Goal: Task Accomplishment & Management: Complete application form

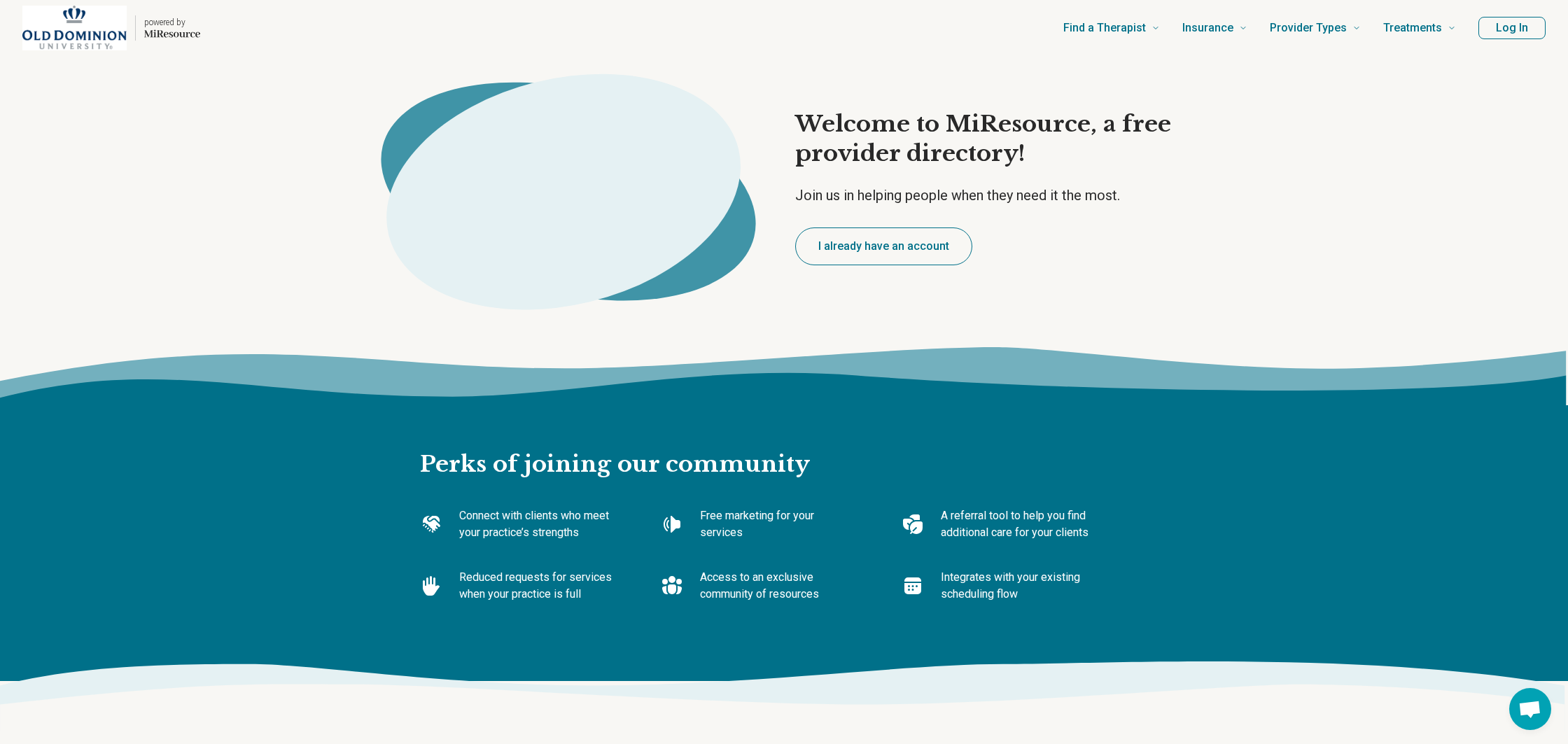
click at [855, 240] on button "I already have an account" at bounding box center [884, 246] width 177 height 38
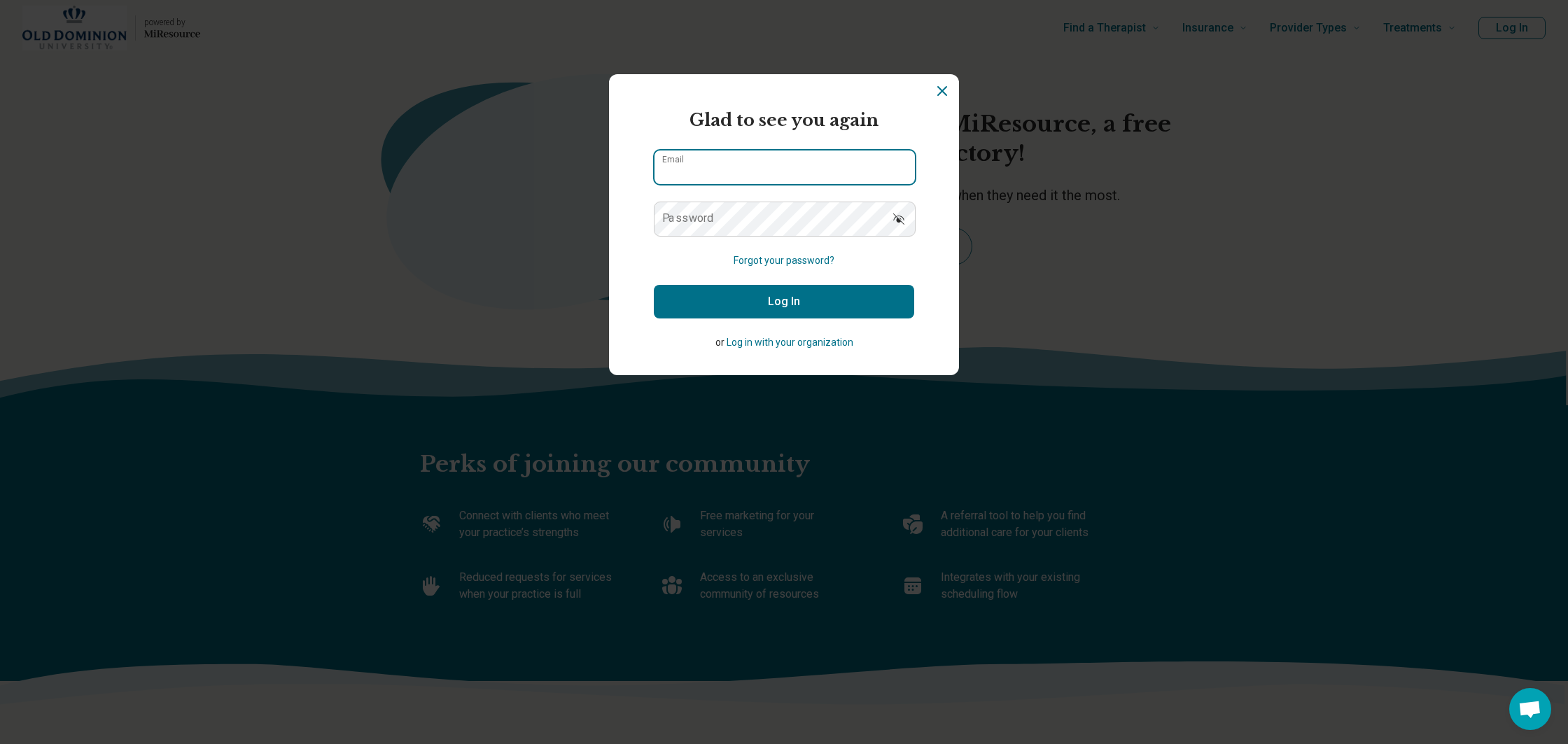
type input "**********"
click at [770, 304] on button "Log In" at bounding box center [784, 301] width 261 height 33
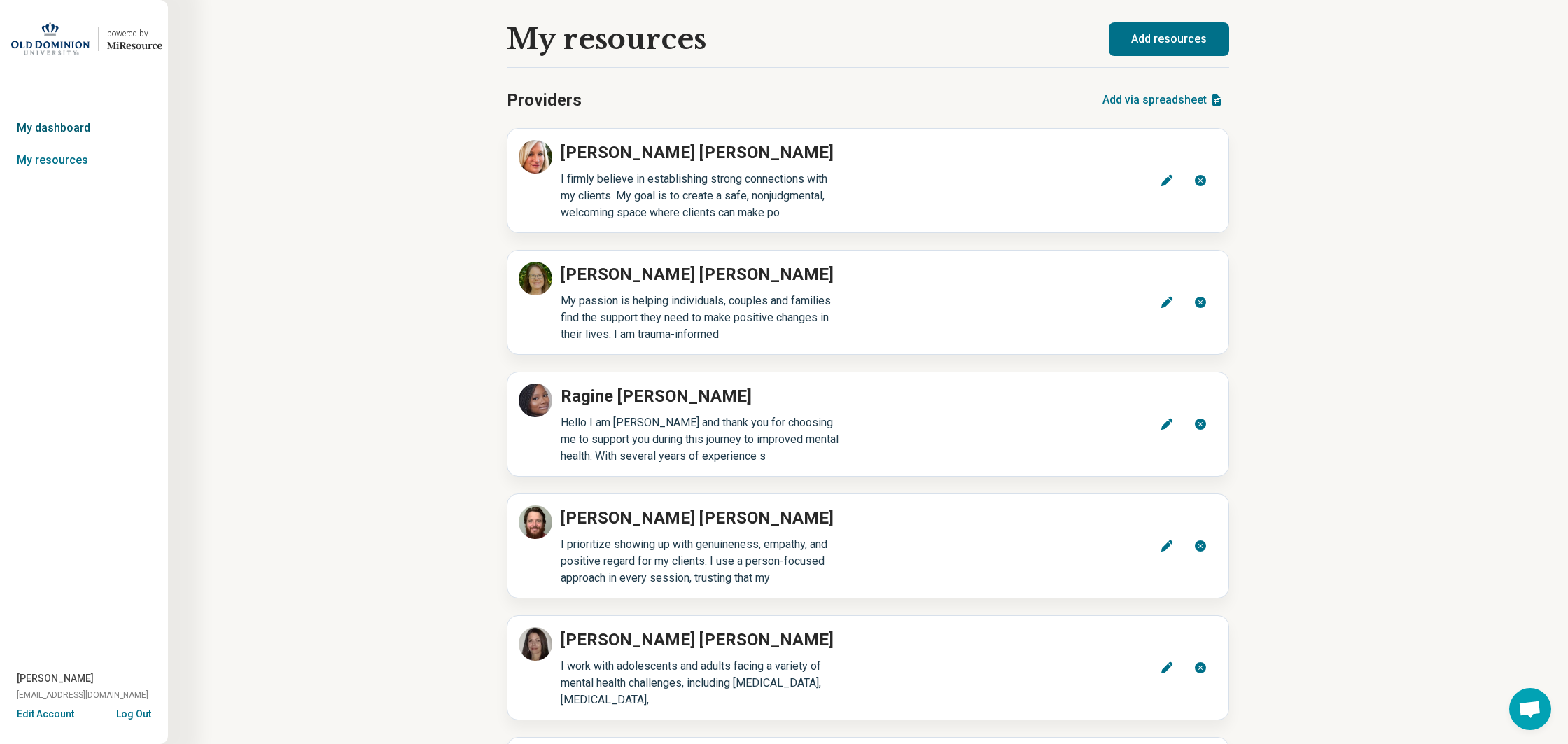
click at [34, 134] on link "My dashboard" at bounding box center [84, 127] width 168 height 32
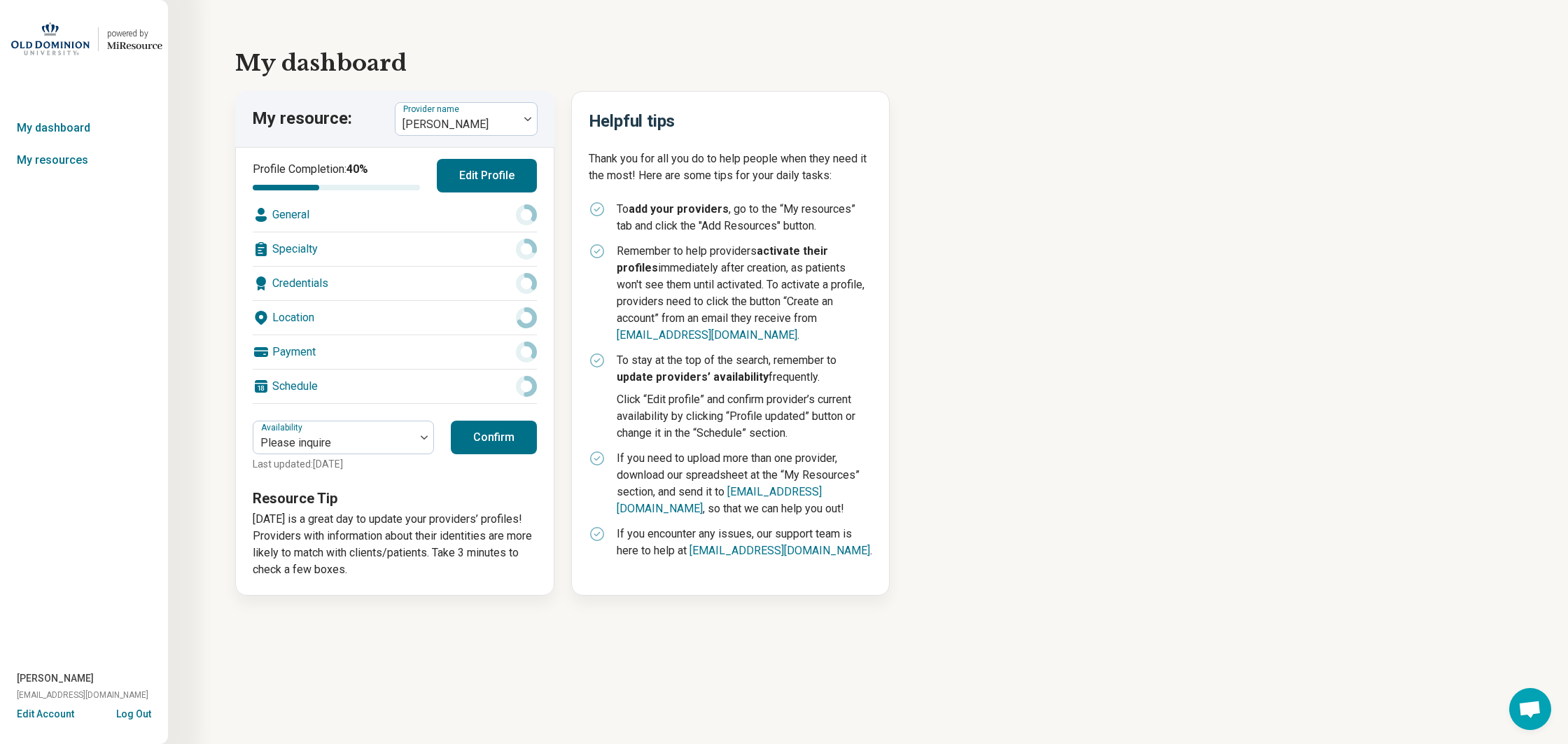
click at [421, 250] on div "Specialty" at bounding box center [395, 249] width 284 height 33
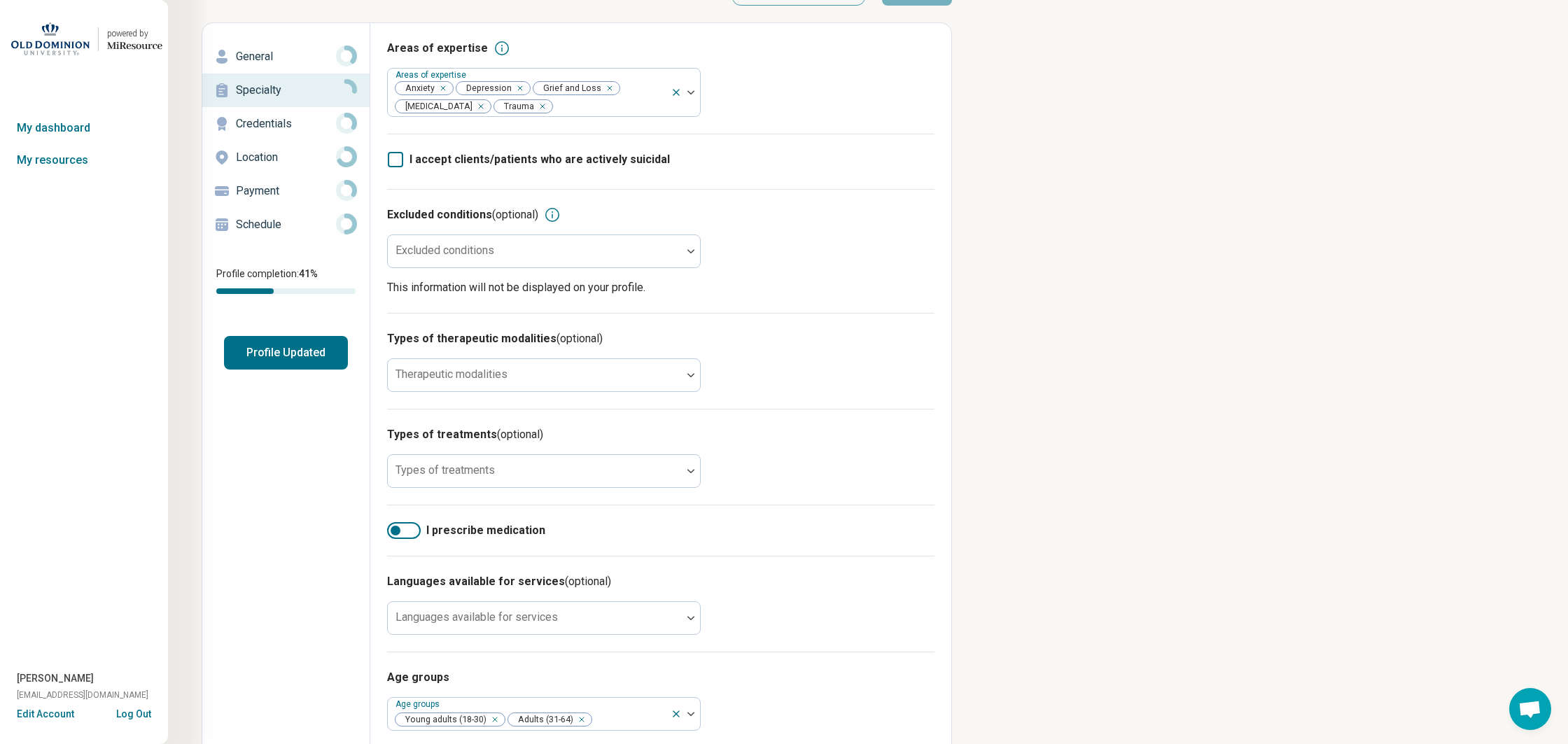
scroll to position [47, 0]
click at [421, 249] on div "Excluded conditions" at bounding box center [544, 249] width 313 height 33
click at [755, 220] on div "Excluded conditions (optional)" at bounding box center [661, 212] width 547 height 17
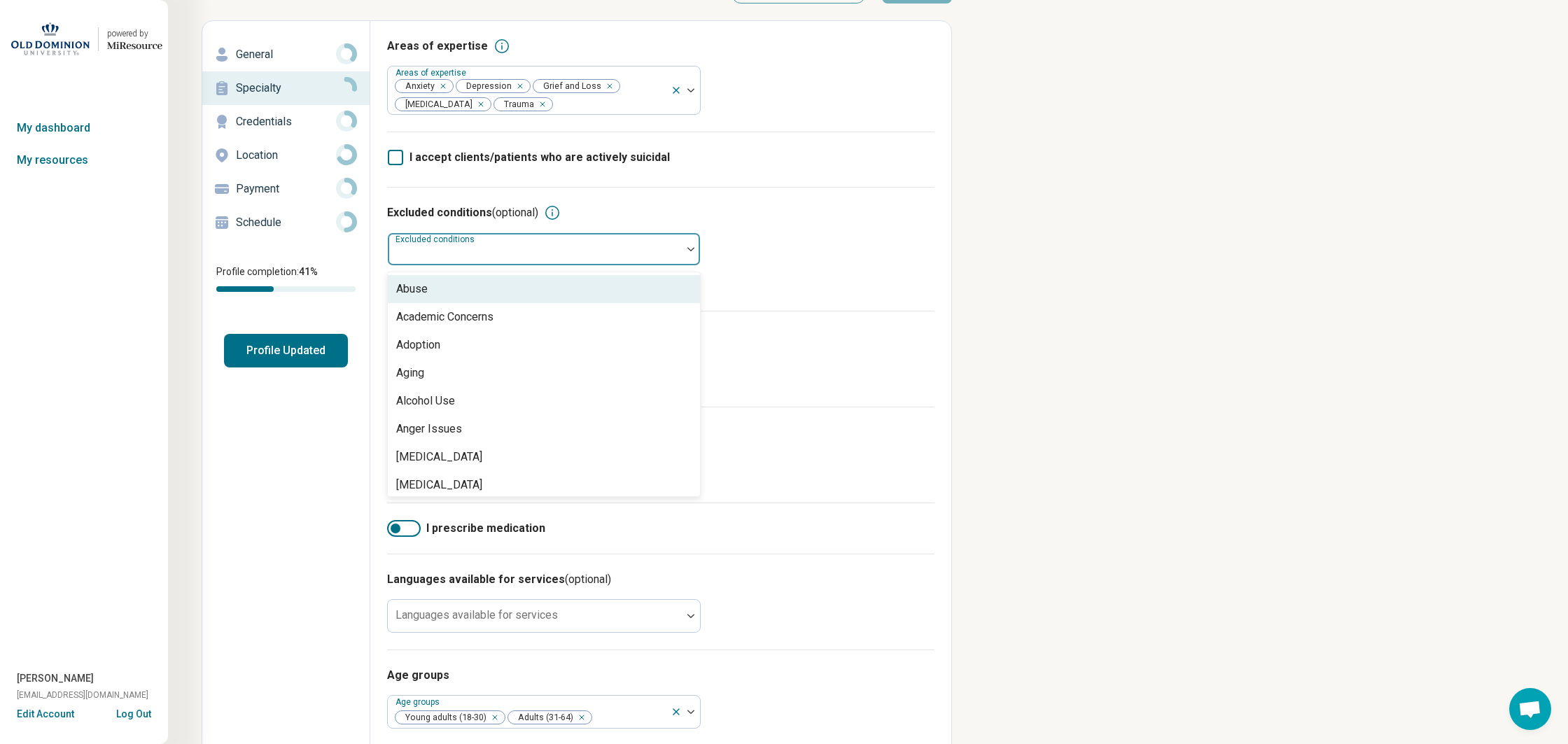
click at [607, 241] on div at bounding box center [535, 249] width 294 height 31
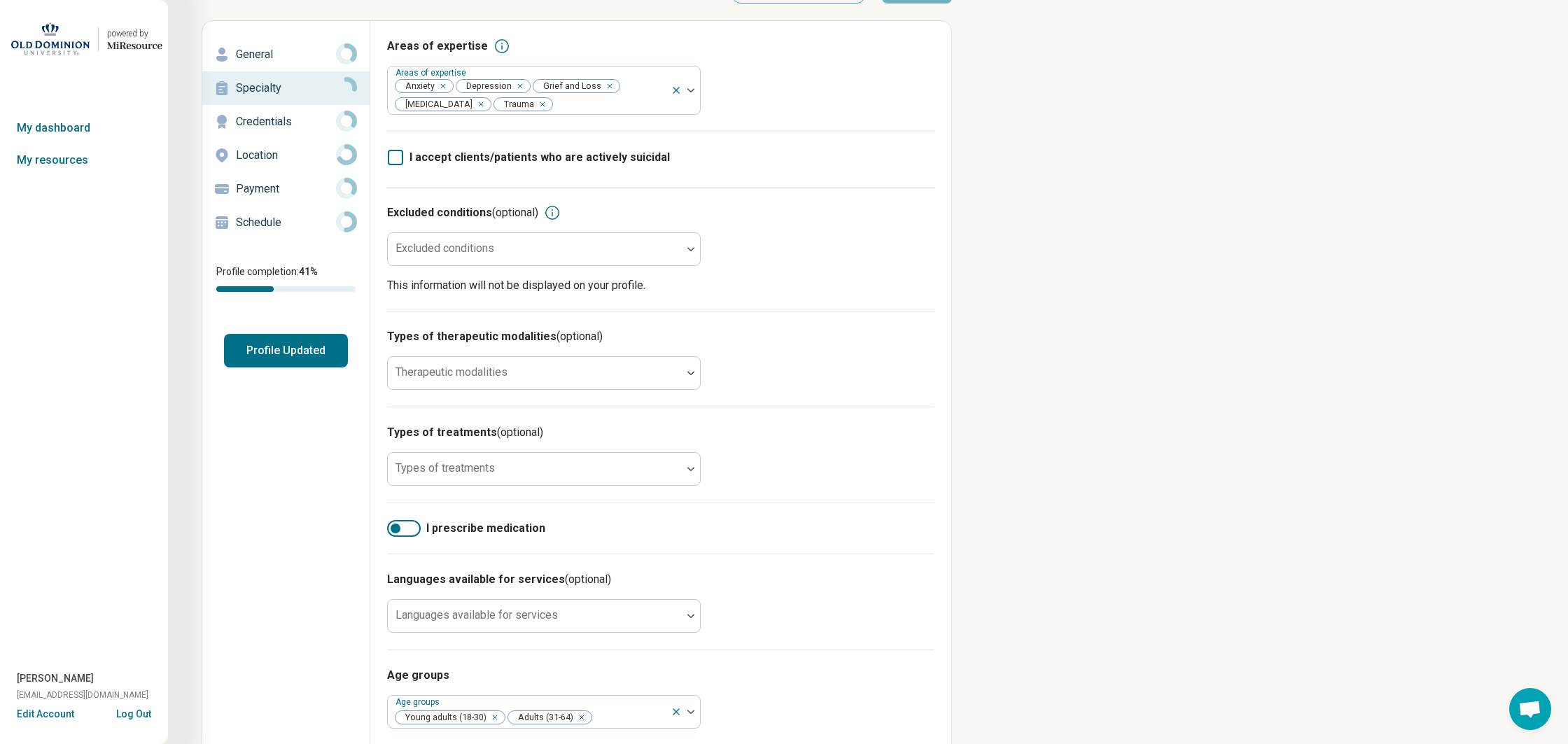
click at [778, 243] on div "Excluded conditions (optional) Excluded conditions This information will not be…" at bounding box center [661, 248] width 547 height 124
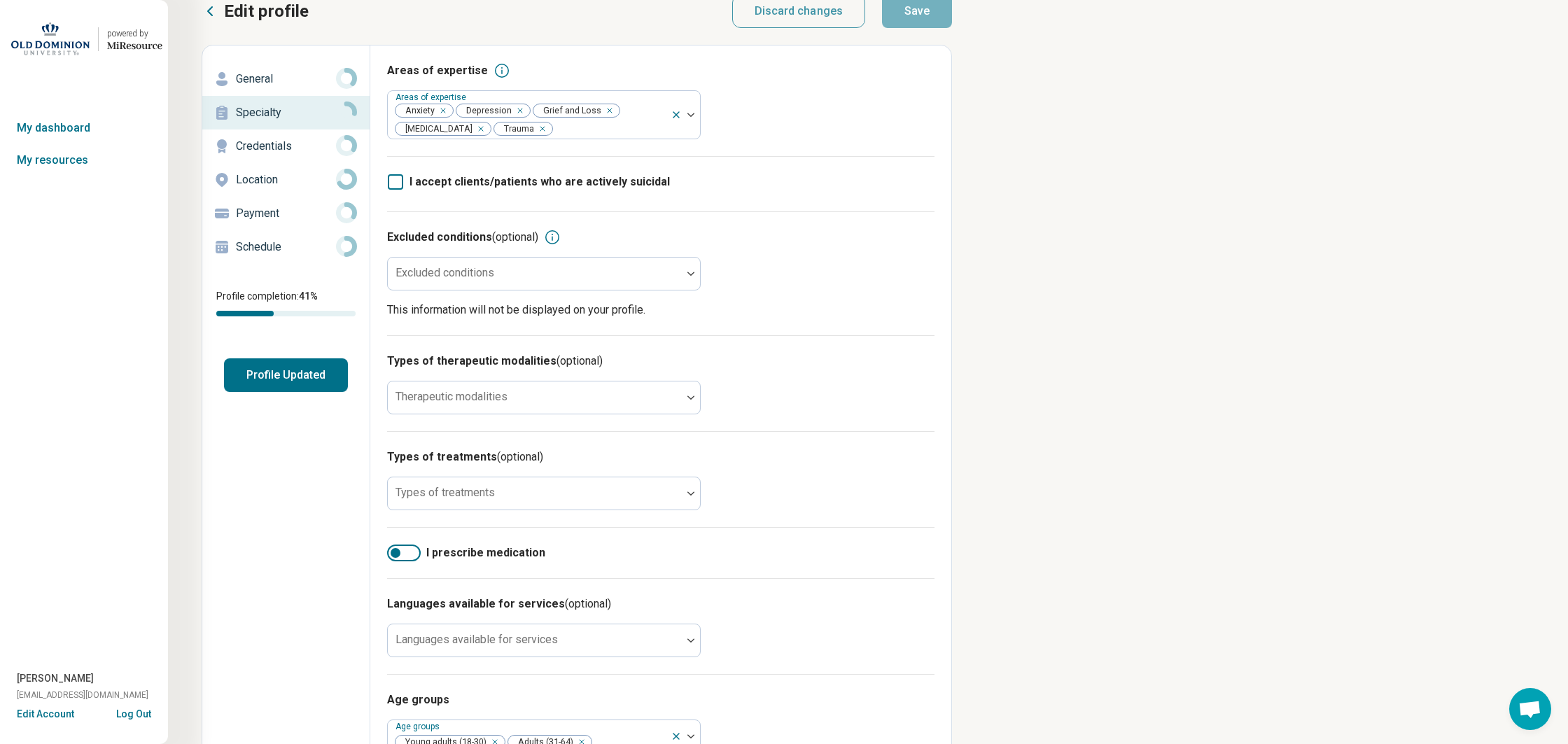
scroll to position [0, 0]
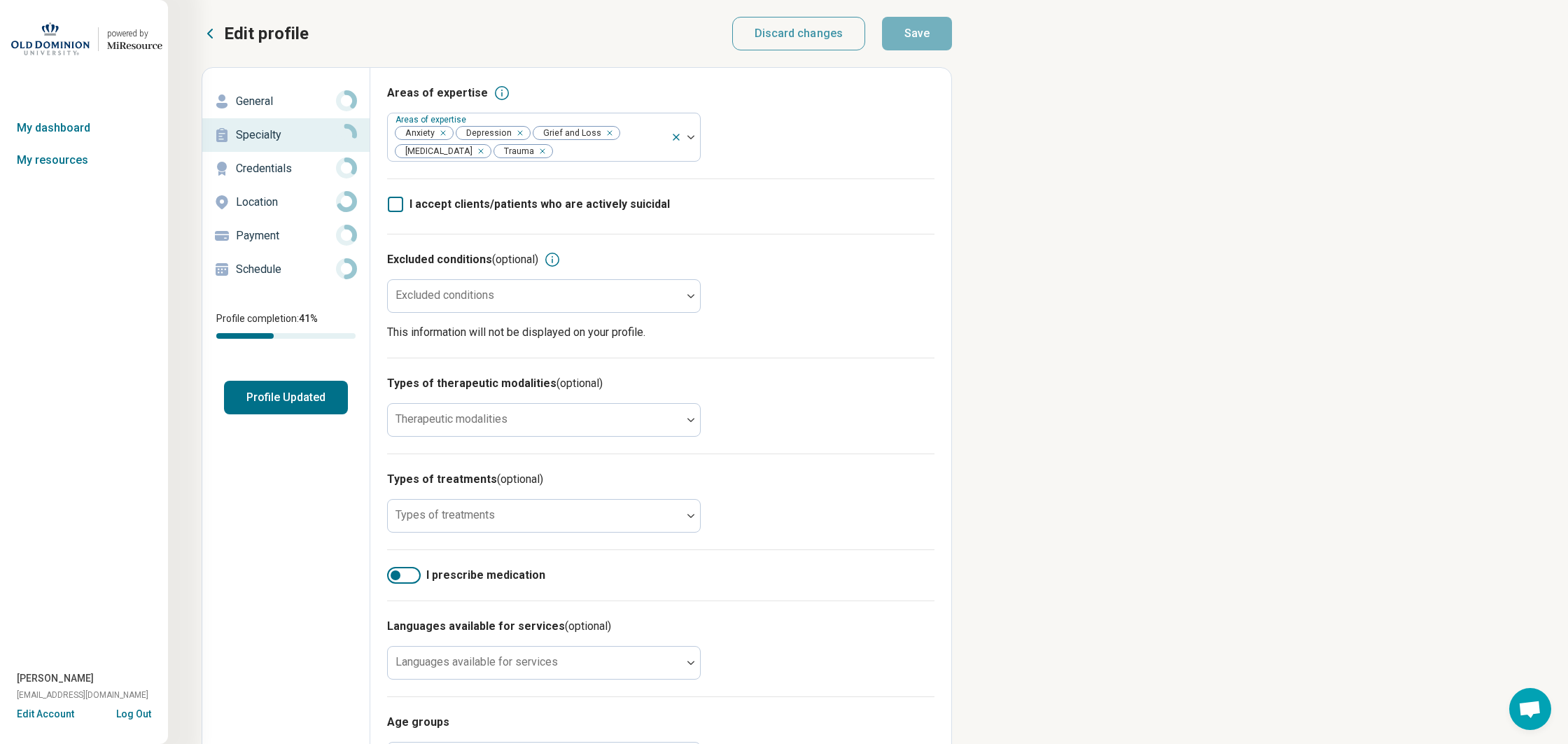
click at [256, 236] on p "Payment" at bounding box center [286, 235] width 100 height 17
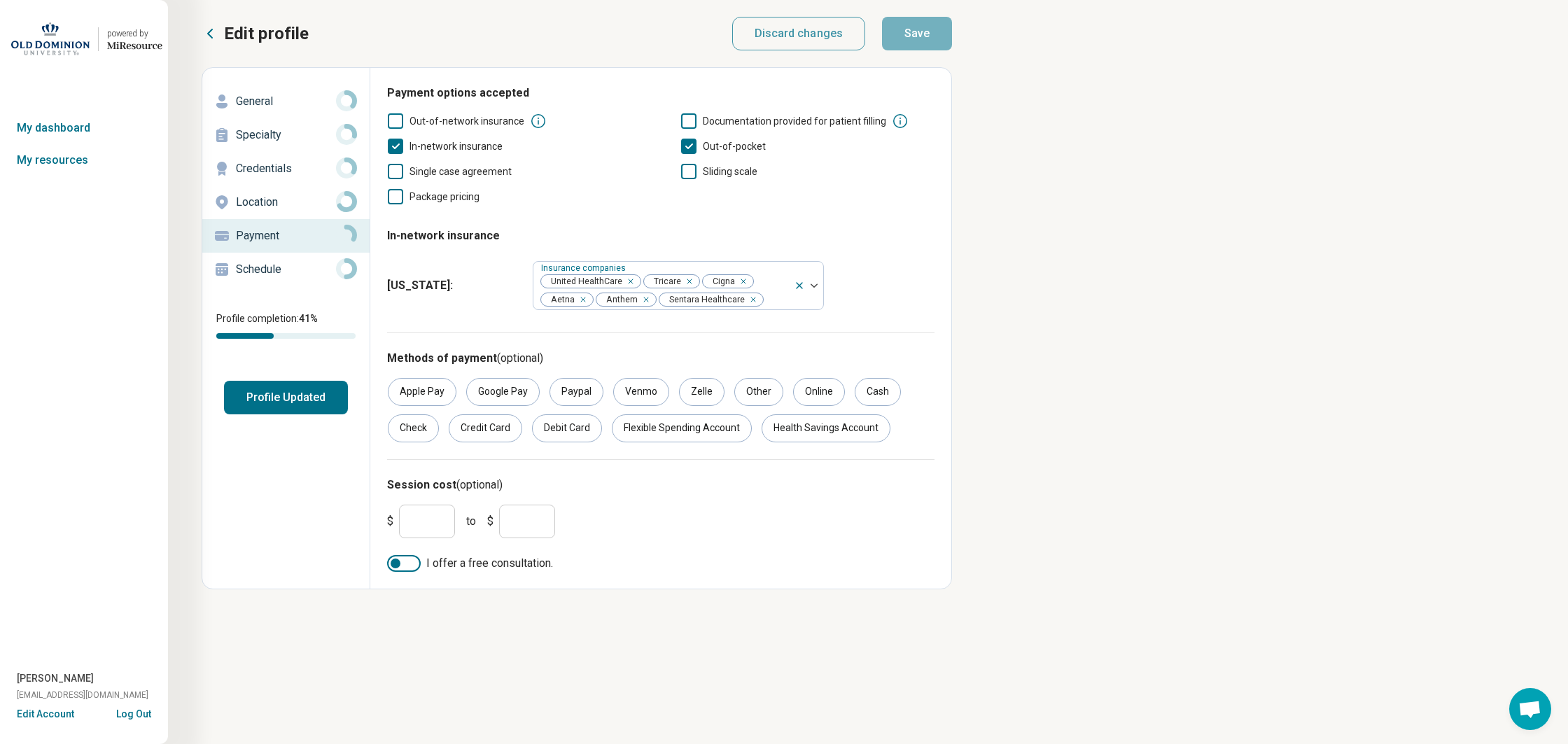
click at [393, 124] on icon at bounding box center [396, 121] width 16 height 16
click at [906, 29] on button "Save" at bounding box center [917, 33] width 70 height 33
click at [57, 158] on link "My resources" at bounding box center [84, 160] width 168 height 32
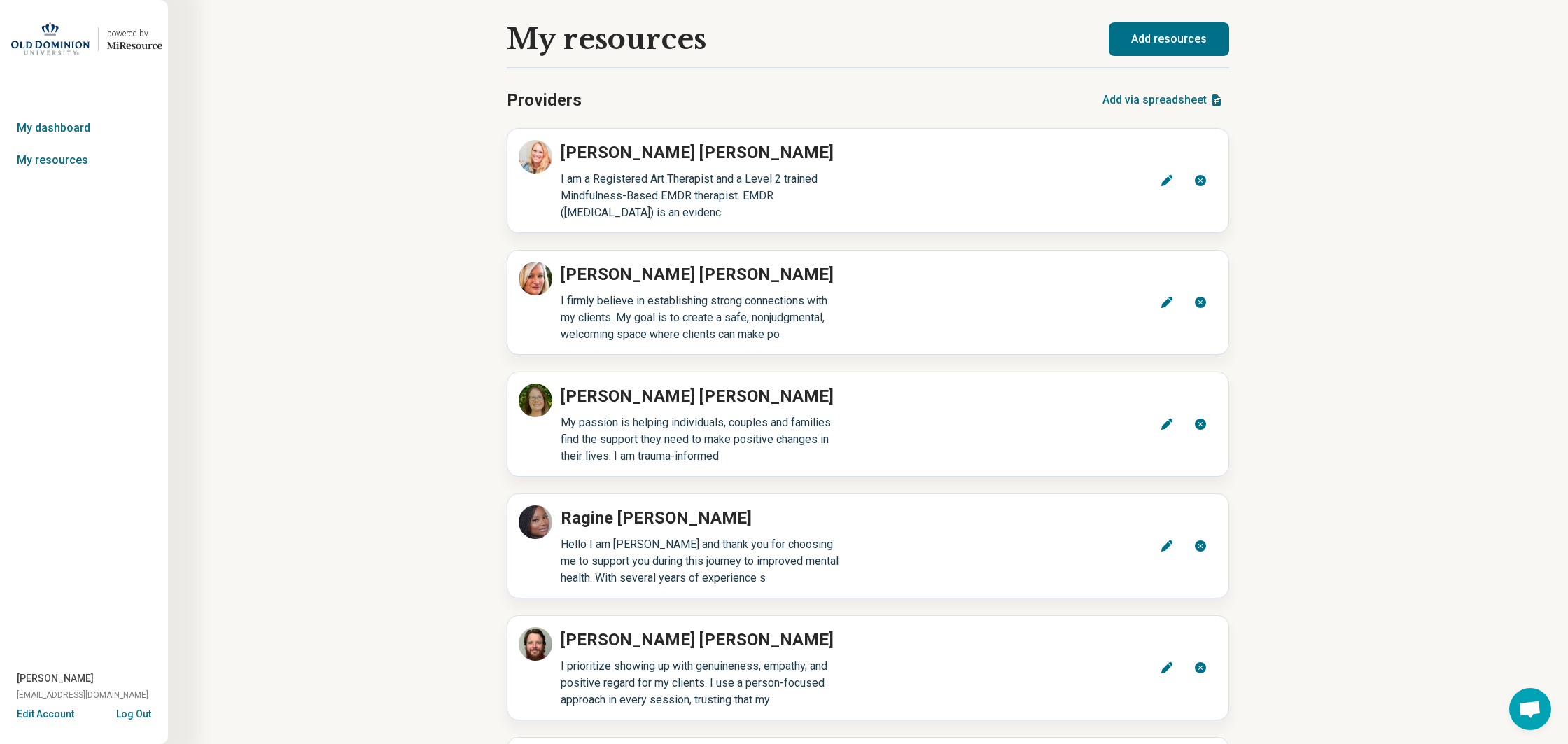
click at [1136, 45] on button "Add resources" at bounding box center [1169, 38] width 121 height 33
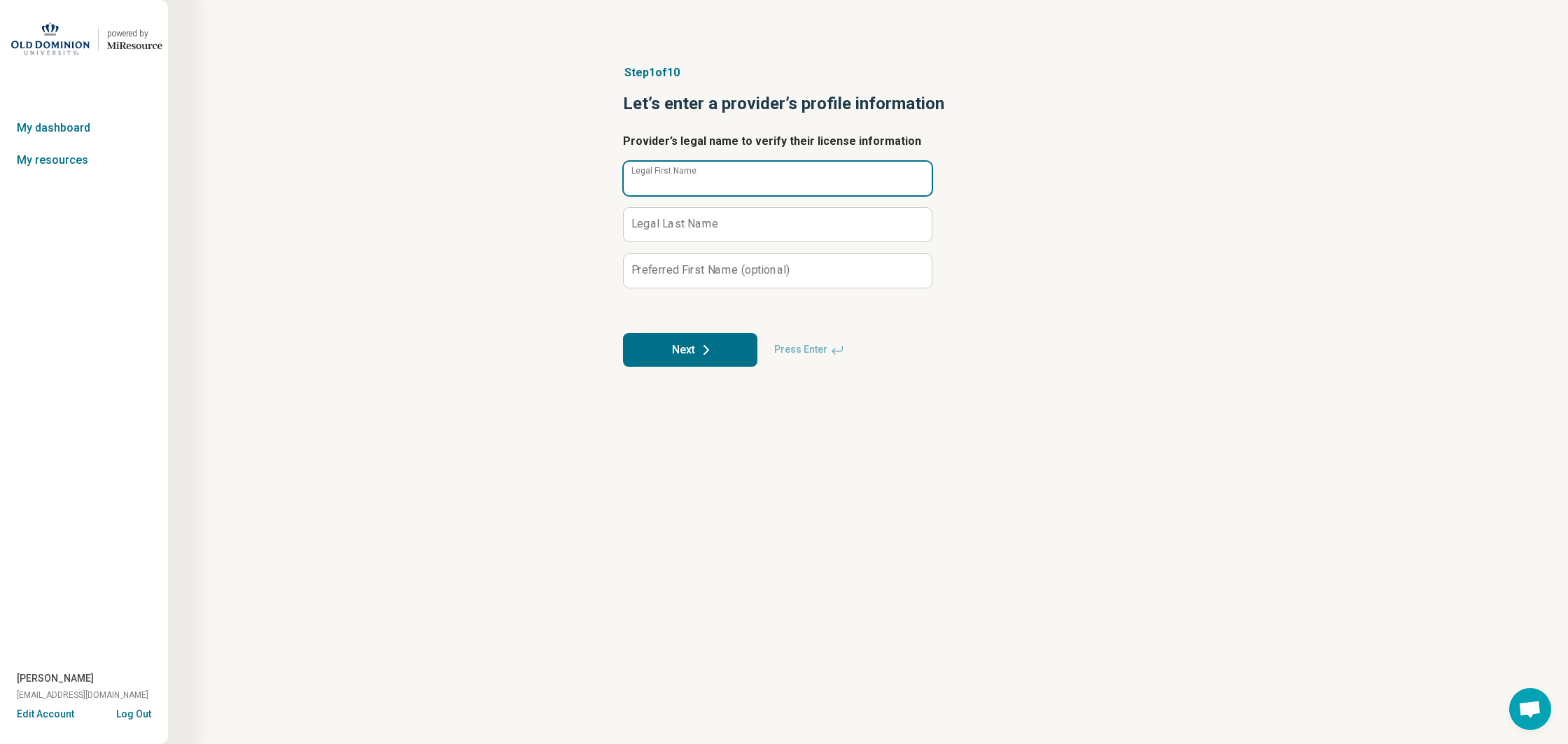
click at [722, 176] on input "Legal First Name" at bounding box center [778, 178] width 308 height 33
type input "*****"
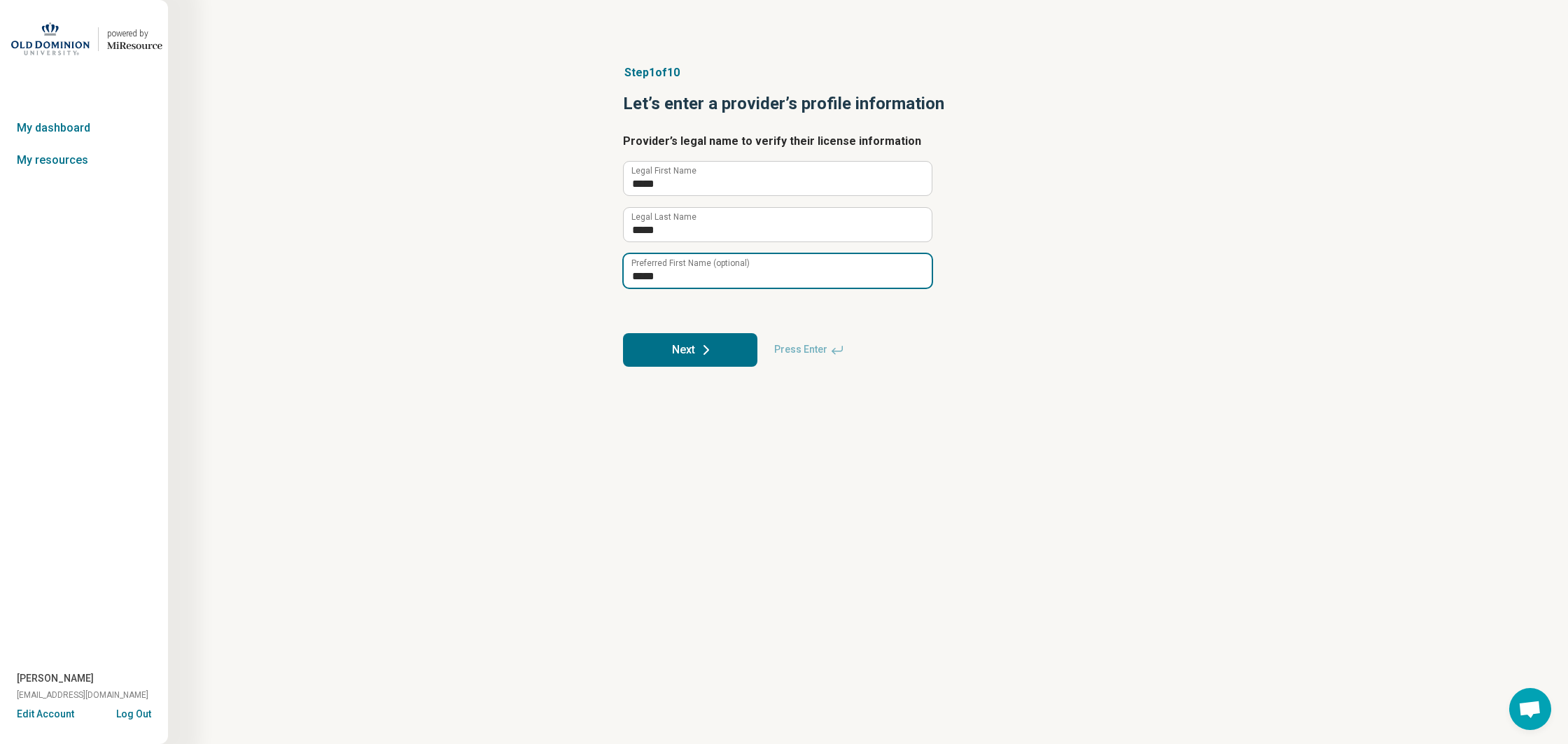
type input "*****"
click at [681, 352] on button "Next" at bounding box center [690, 349] width 134 height 33
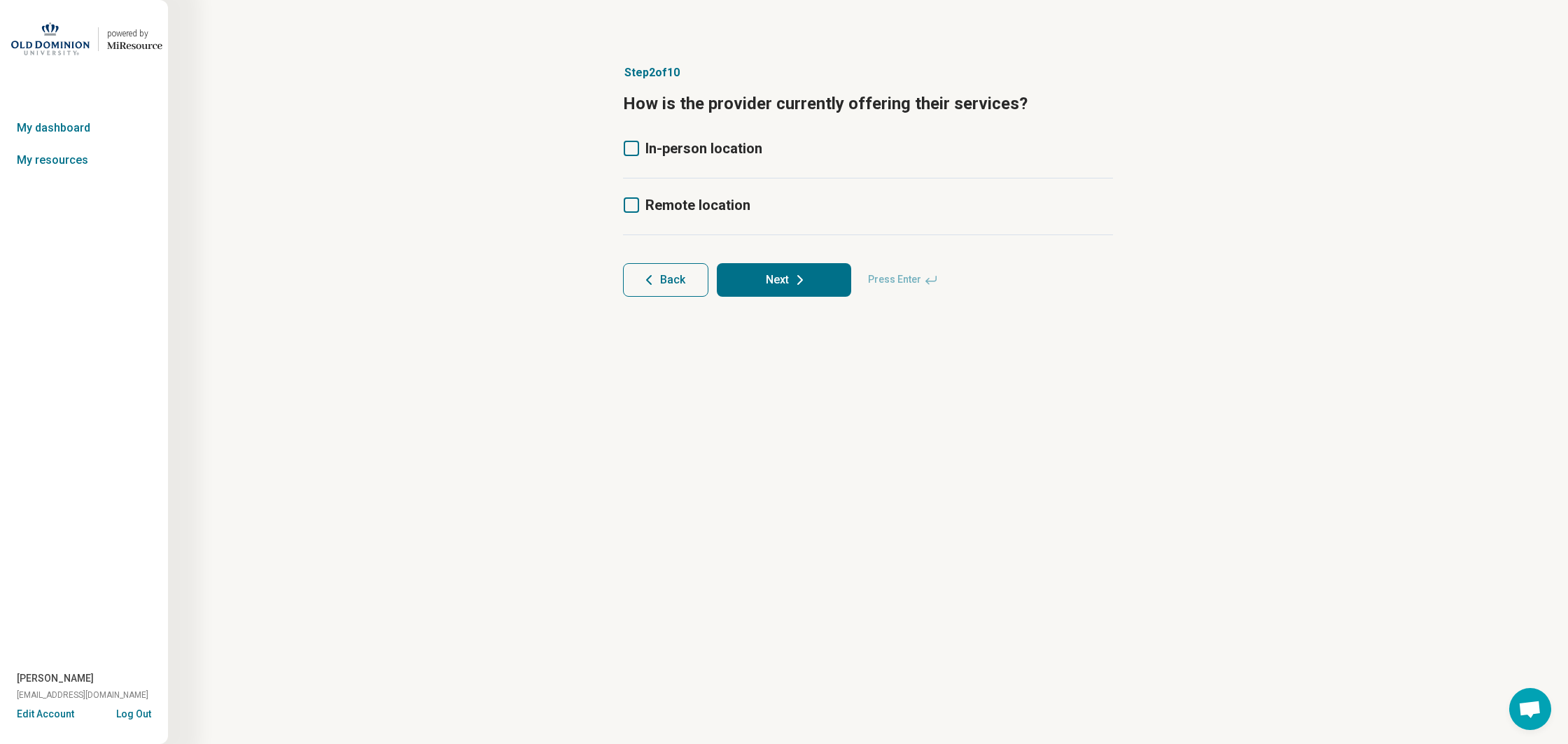
drag, startPoint x: 630, startPoint y: 146, endPoint x: 630, endPoint y: 187, distance: 41.0
click at [630, 146] on icon at bounding box center [631, 148] width 16 height 16
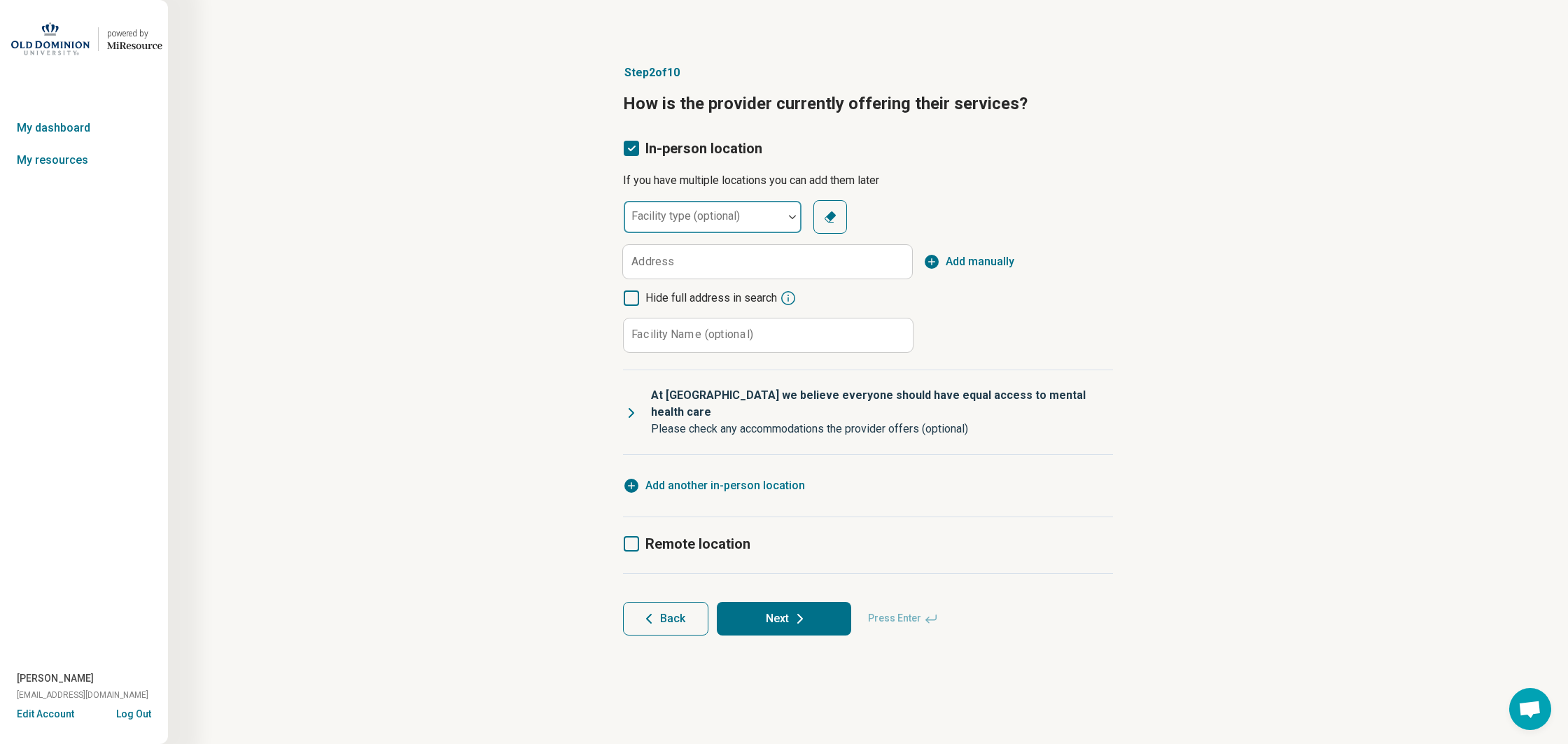
click at [652, 218] on div "Facility type (optional)" at bounding box center [713, 216] width 179 height 33
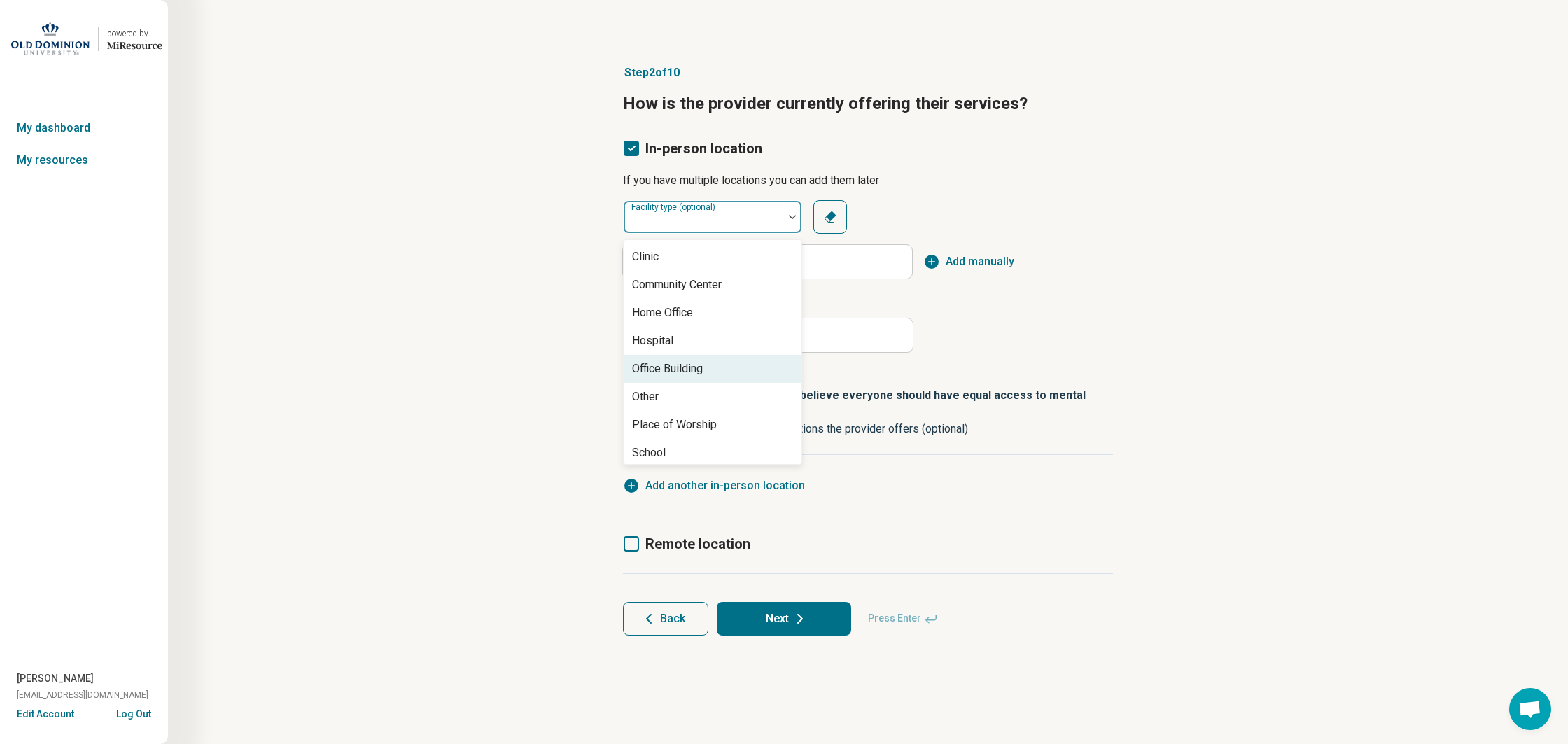
click at [671, 369] on div "Office Building" at bounding box center [667, 369] width 70 height 17
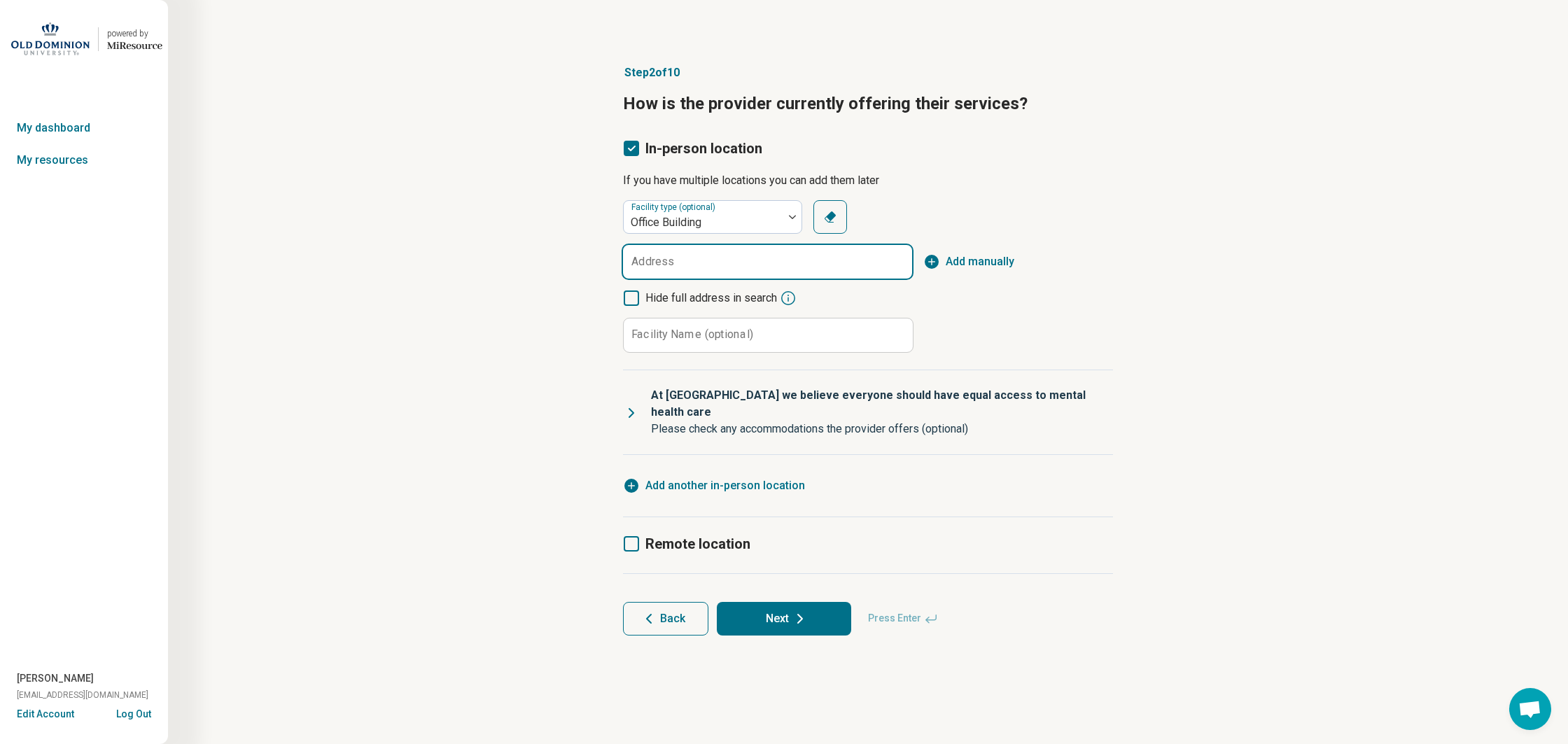
click at [655, 274] on input "Address" at bounding box center [767, 261] width 289 height 33
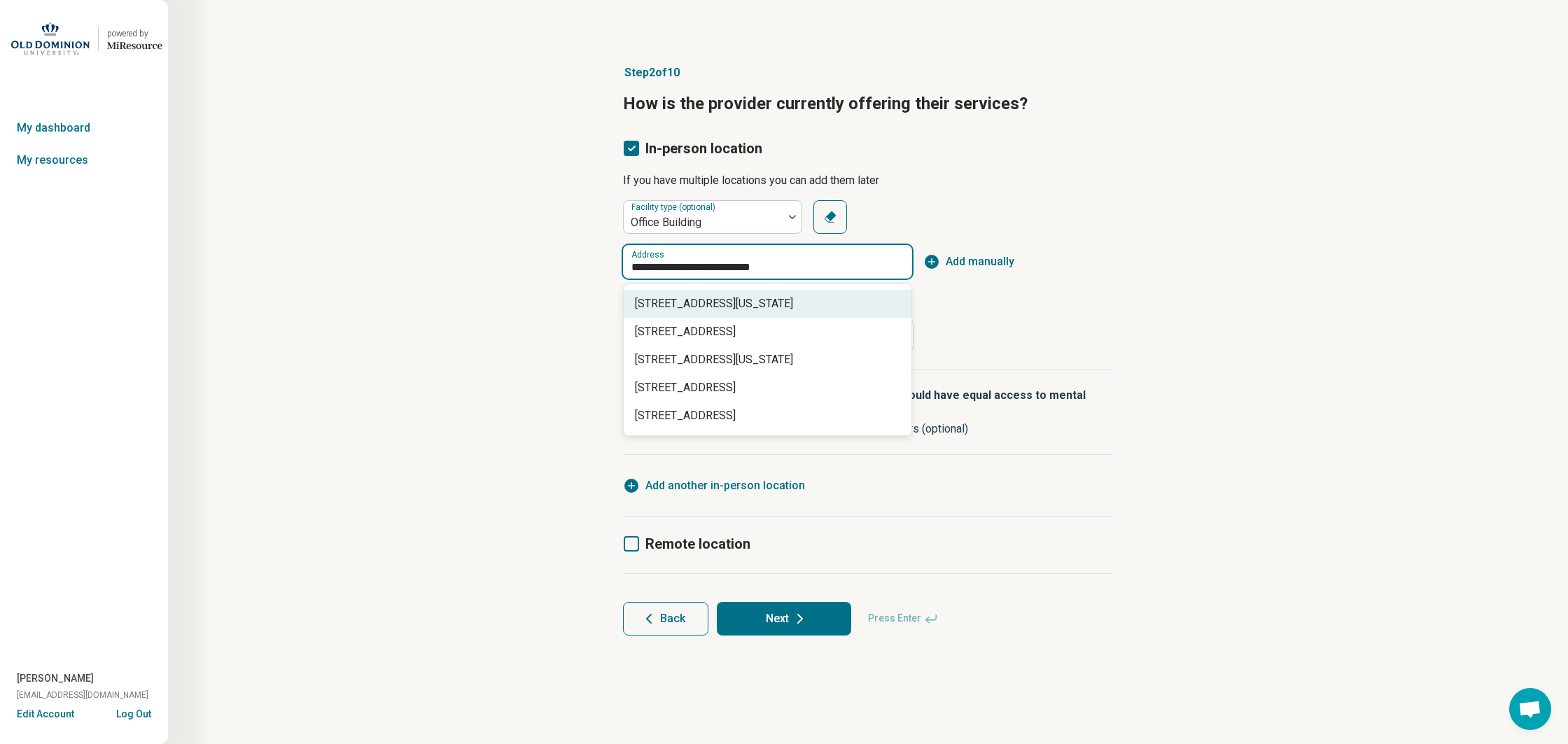
click at [655, 300] on span "[STREET_ADDRESS][US_STATE]" at bounding box center [770, 304] width 271 height 17
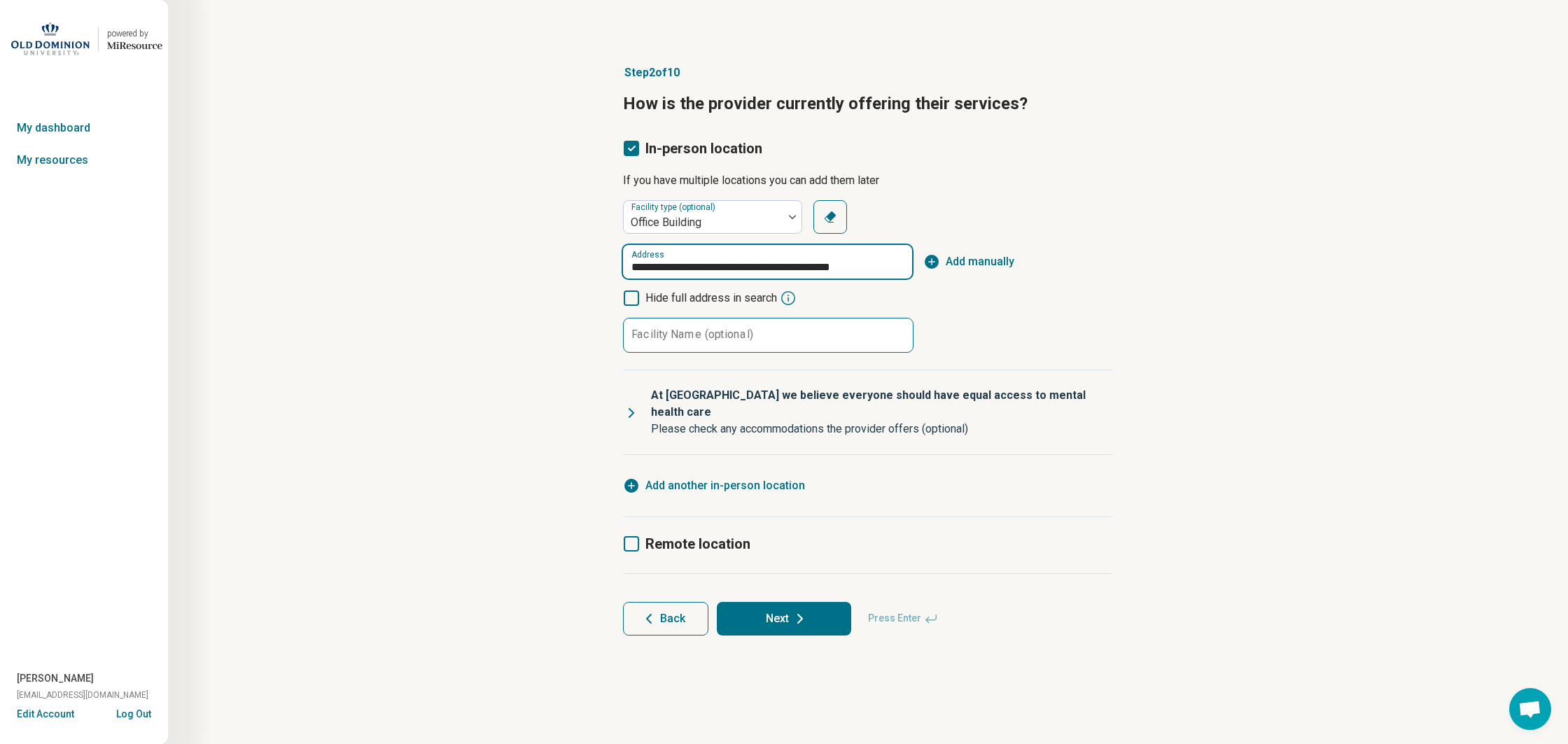
type input "**********"
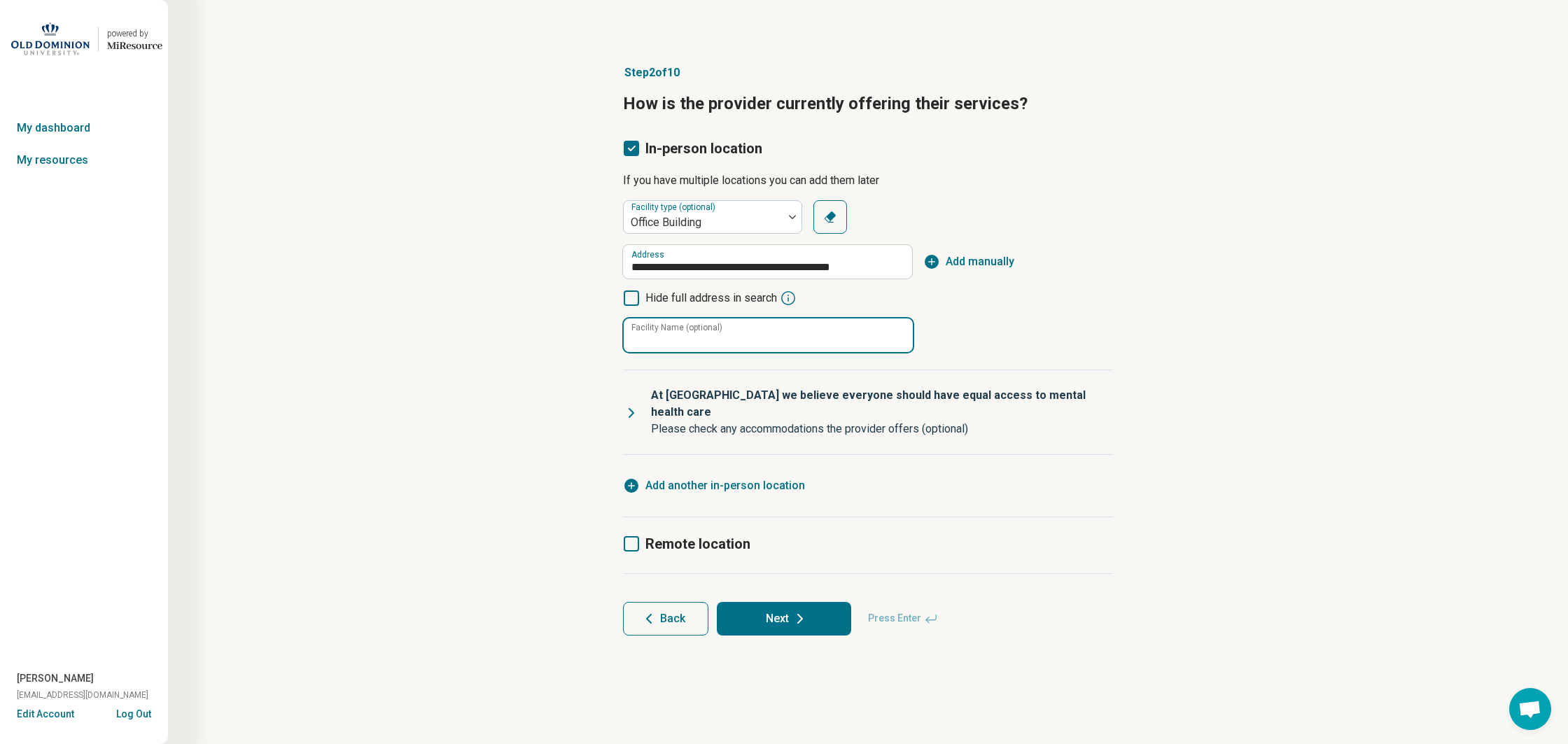
click at [683, 343] on input "Facility Name (optional)" at bounding box center [768, 335] width 289 height 33
type input "**********"
click at [769, 602] on button "Next" at bounding box center [784, 618] width 134 height 33
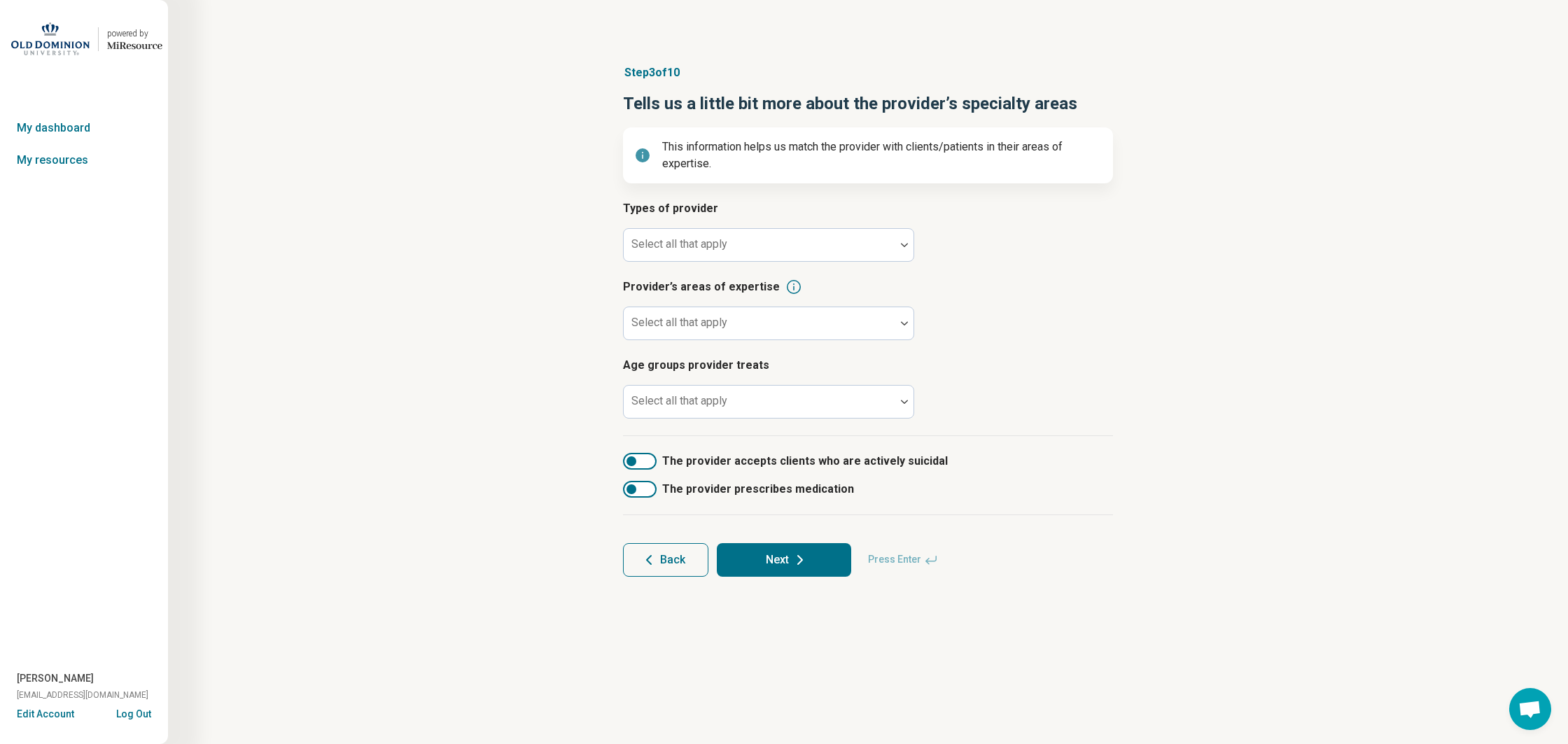
click at [678, 566] on button "Back" at bounding box center [665, 559] width 85 height 33
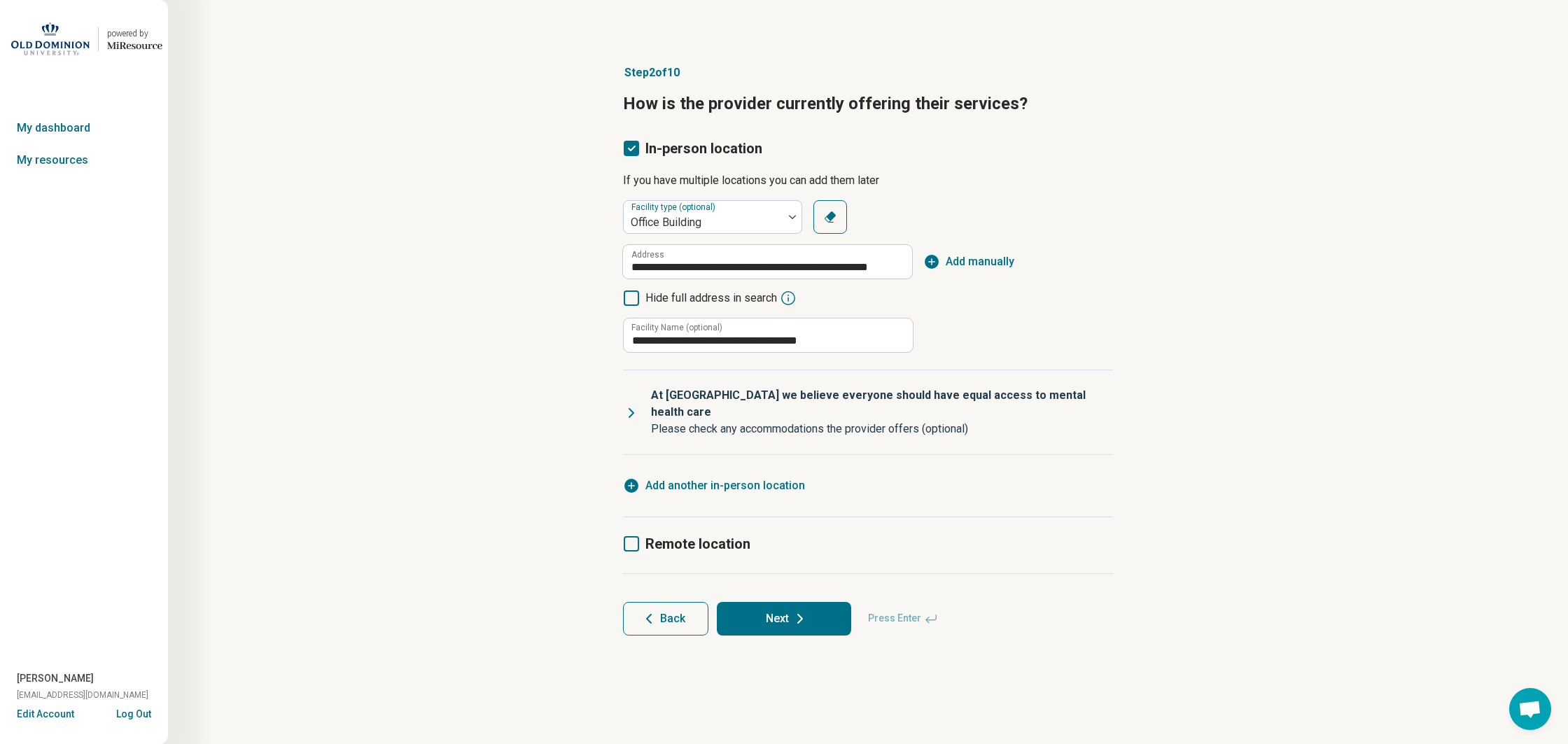
click at [633, 535] on div "Remote location" at bounding box center [868, 545] width 490 height 57
click at [632, 536] on icon at bounding box center [631, 543] width 16 height 16
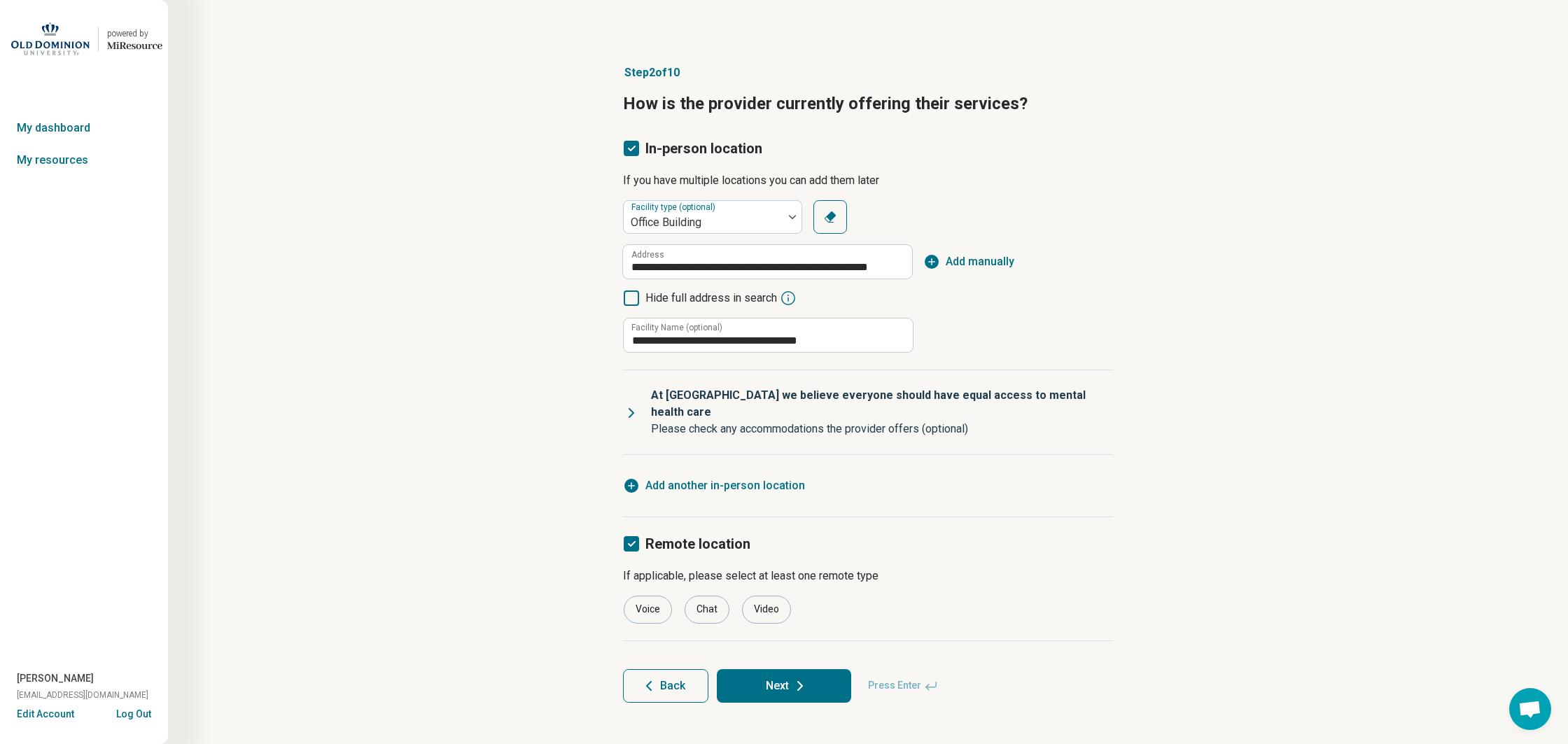
scroll to position [7, 0]
click at [646, 595] on div "Voice" at bounding box center [647, 609] width 48 height 28
drag, startPoint x: 797, startPoint y: 594, endPoint x: 772, endPoint y: 592, distance: 25.1
click at [797, 595] on div "Voice Chat Video" at bounding box center [868, 609] width 490 height 28
click at [772, 595] on div "Video" at bounding box center [767, 609] width 49 height 28
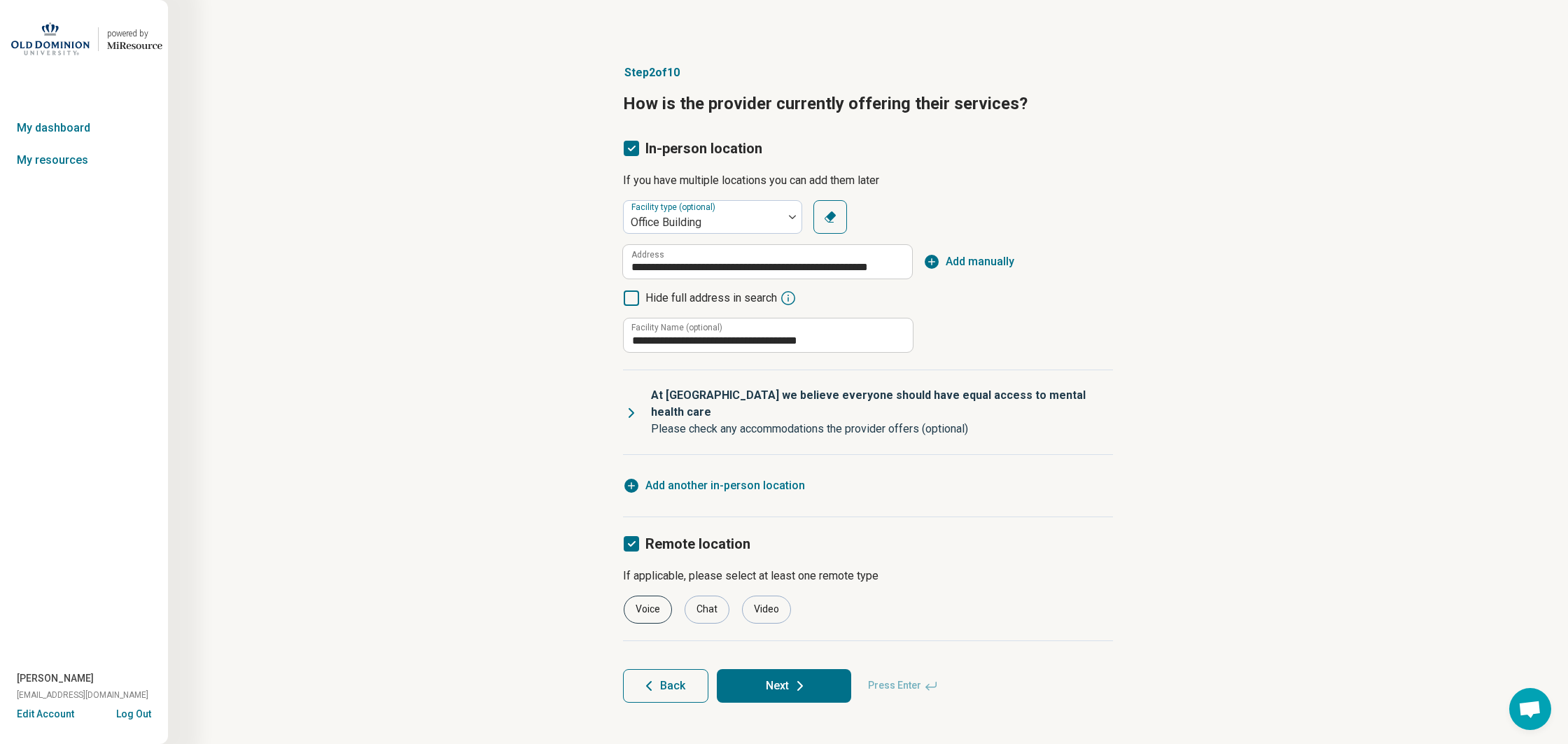
click at [650, 595] on div "Voice" at bounding box center [647, 609] width 48 height 28
click at [795, 677] on icon at bounding box center [800, 686] width 17 height 17
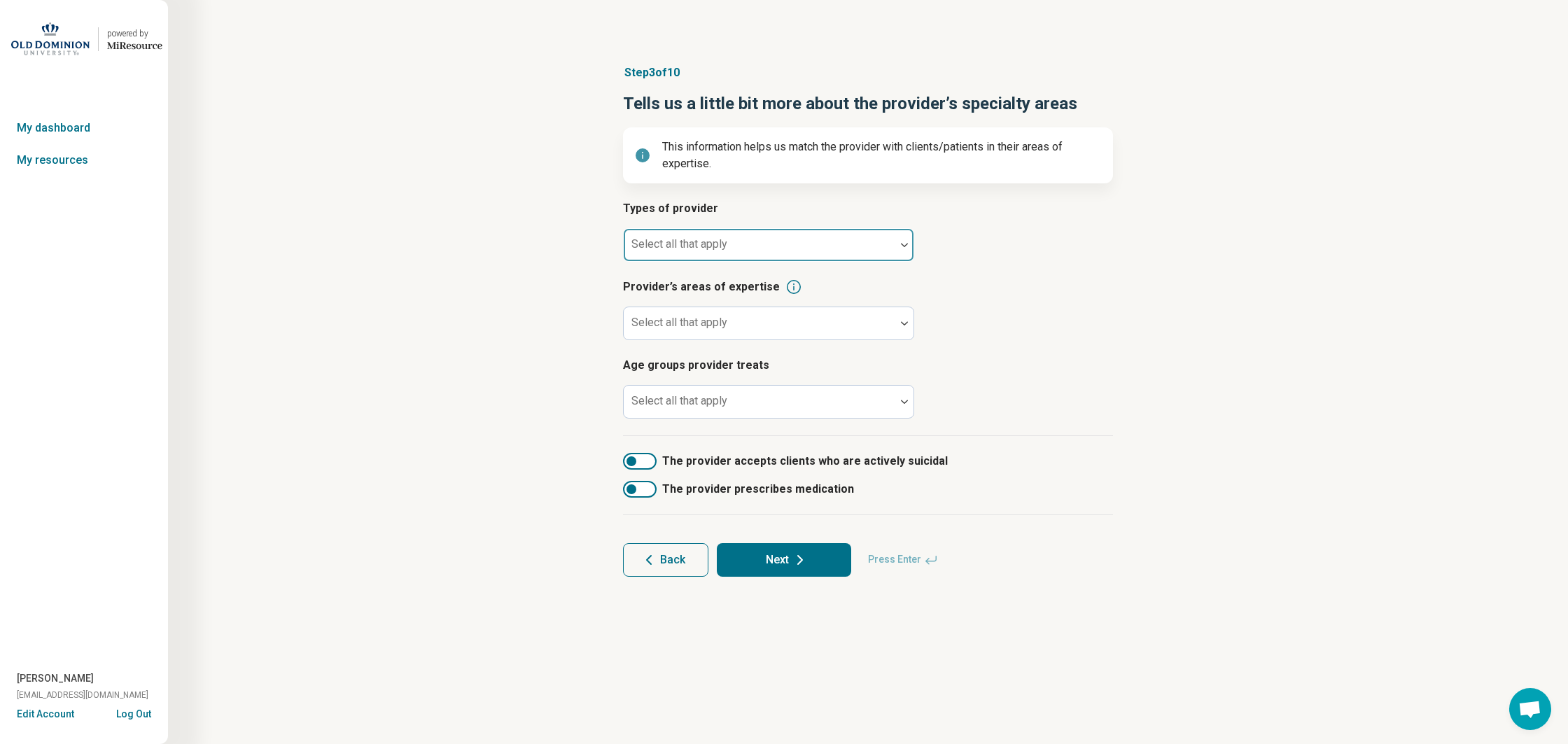
click at [689, 242] on div "Select all that apply" at bounding box center [768, 244] width 291 height 33
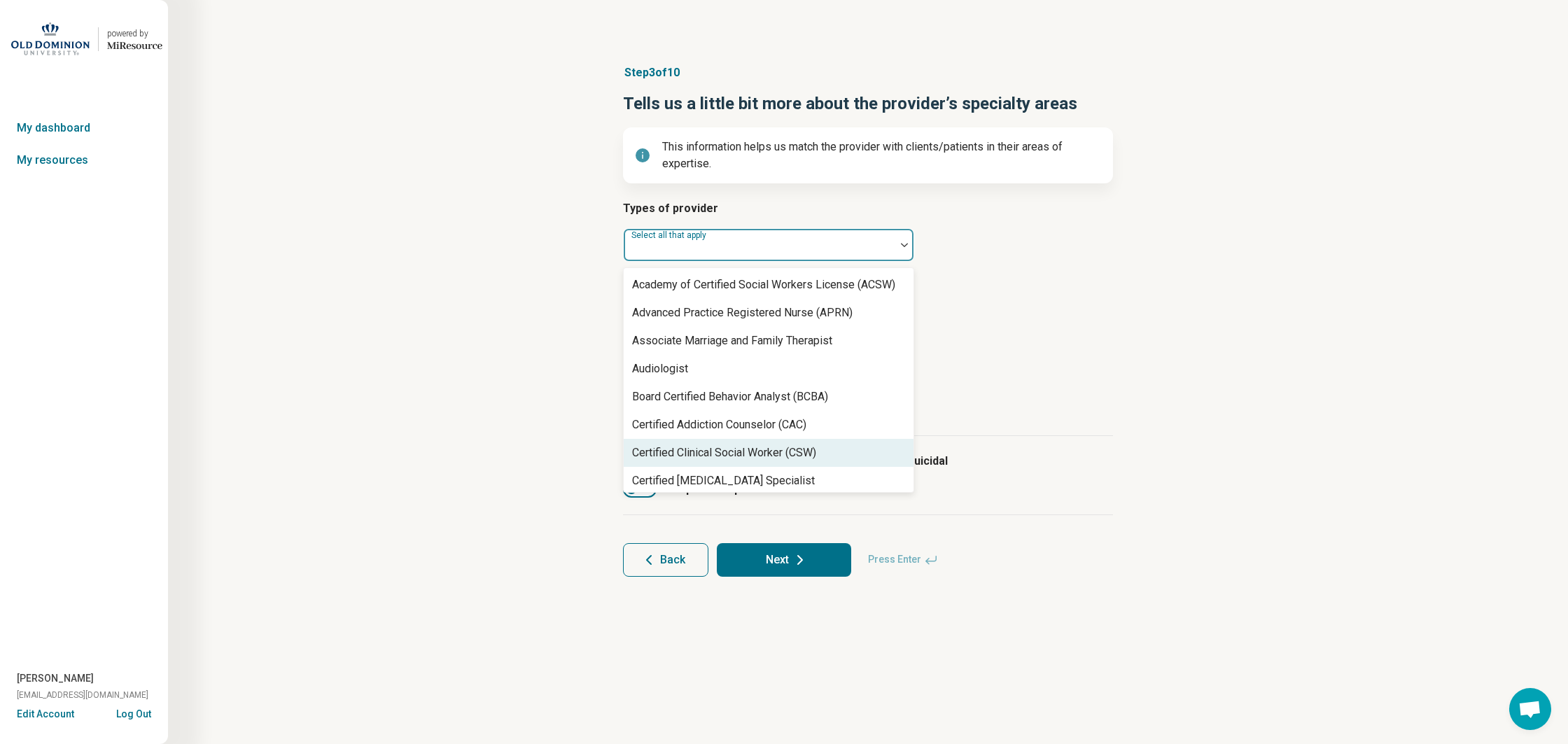
scroll to position [3, 0]
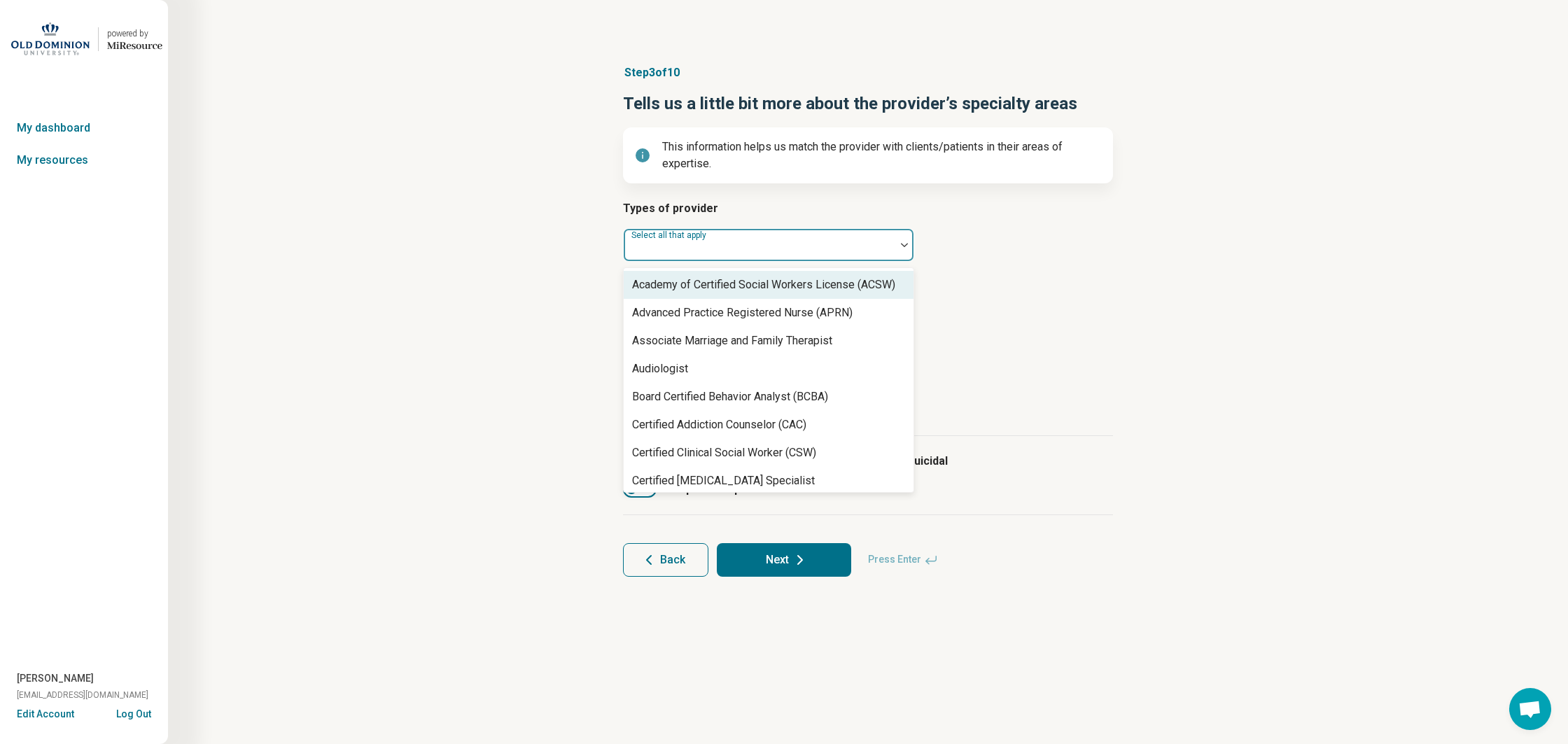
click at [731, 243] on div at bounding box center [760, 250] width 261 height 19
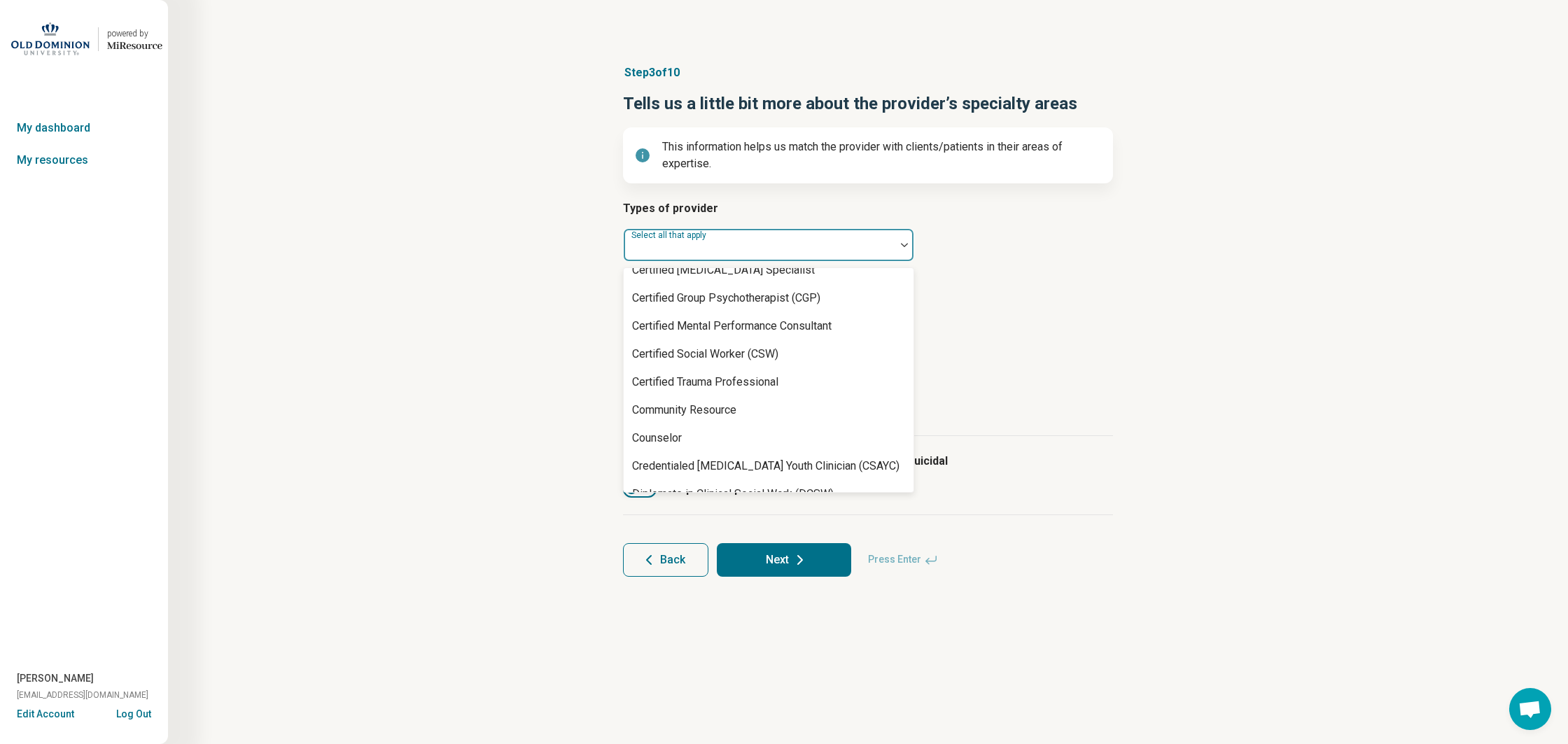
scroll to position [216, 0]
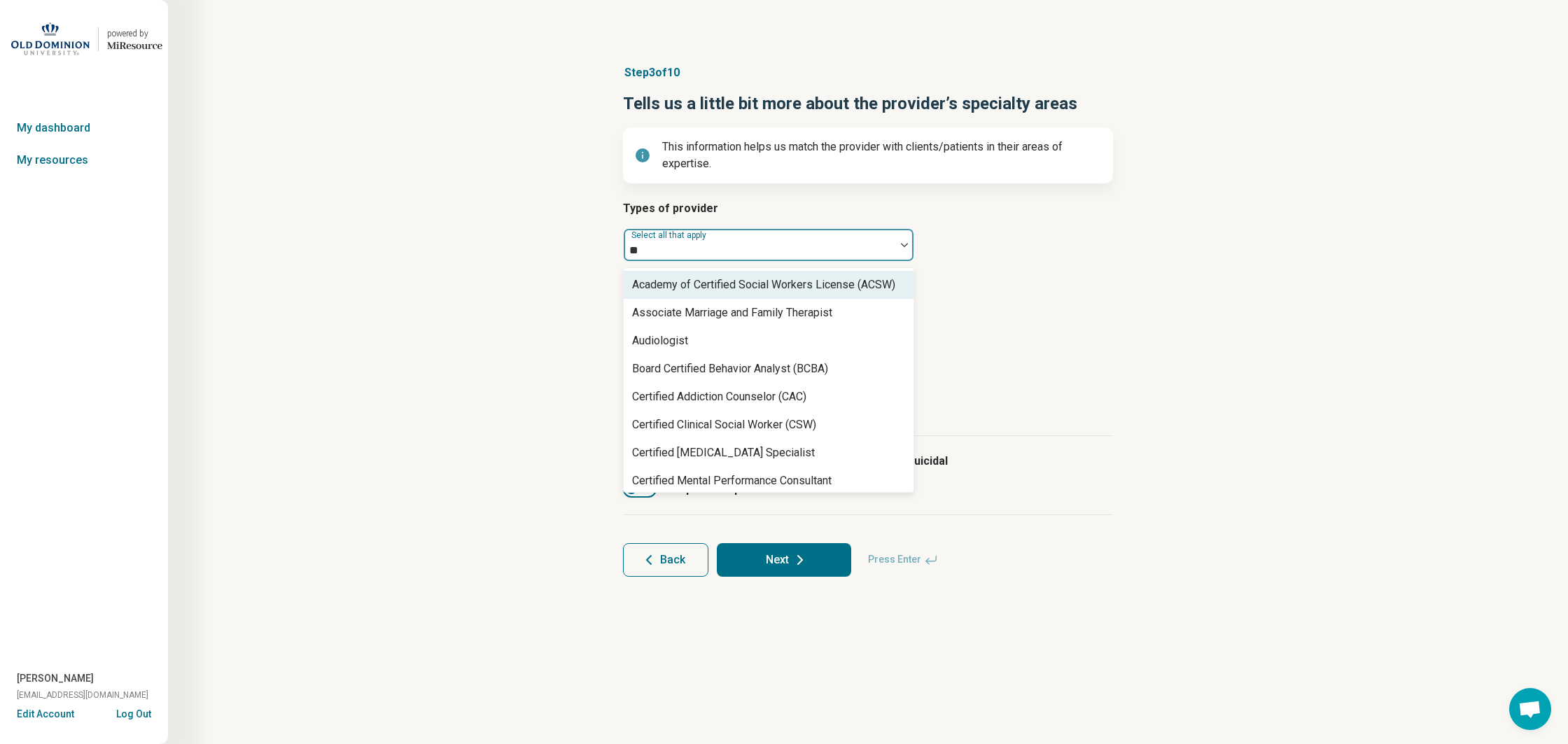
type input "***"
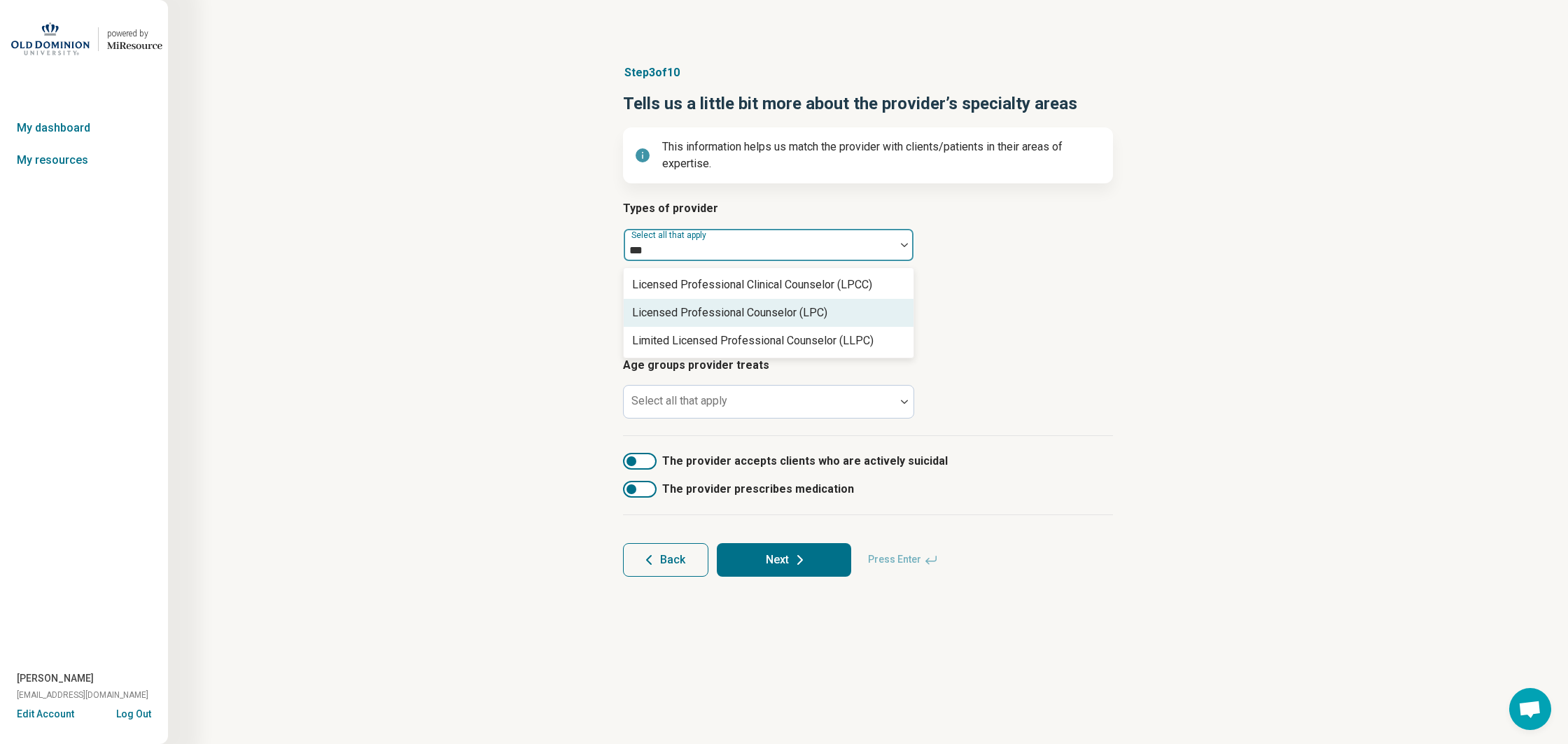
click at [803, 310] on div "Licensed Professional Counselor (LPC)" at bounding box center [730, 312] width 196 height 17
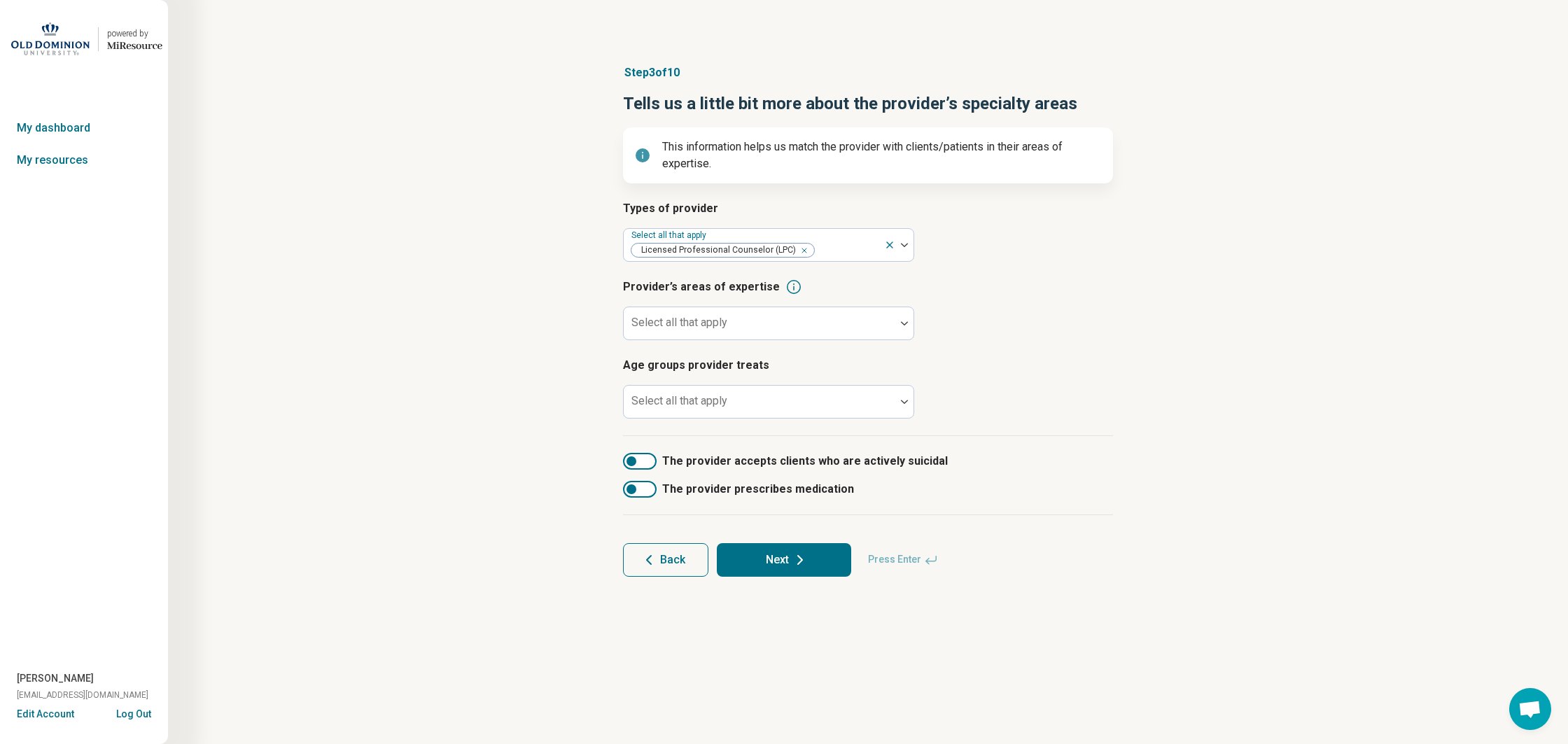
click at [1059, 314] on article "Provider’s areas of expertise Select all that apply" at bounding box center [868, 309] width 490 height 61
click at [805, 325] on div at bounding box center [760, 329] width 261 height 19
type input "****"
click at [727, 319] on div at bounding box center [760, 329] width 261 height 19
click at [781, 327] on div at bounding box center [760, 329] width 261 height 19
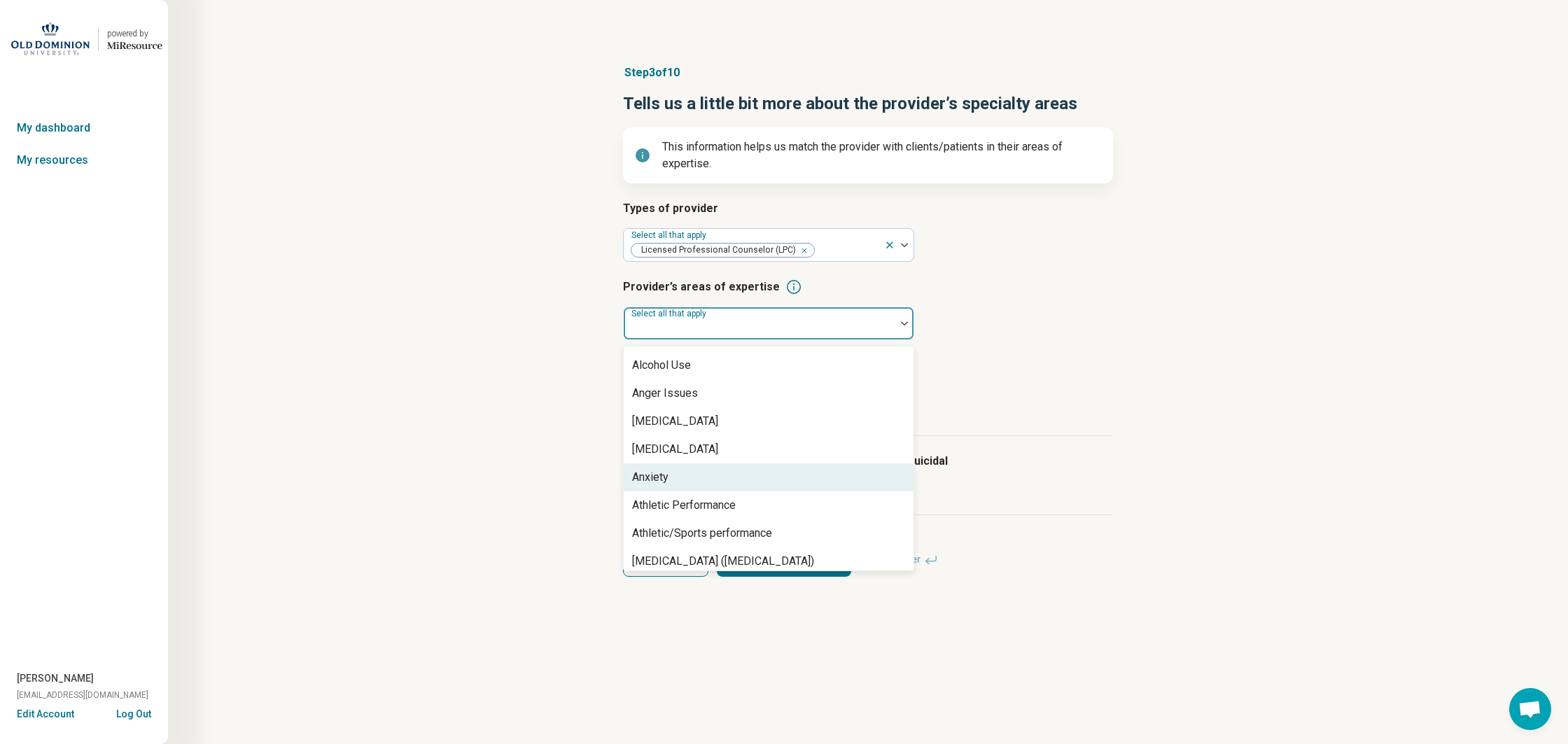
scroll to position [112, 0]
click at [698, 474] on div "Anxiety" at bounding box center [768, 475] width 290 height 28
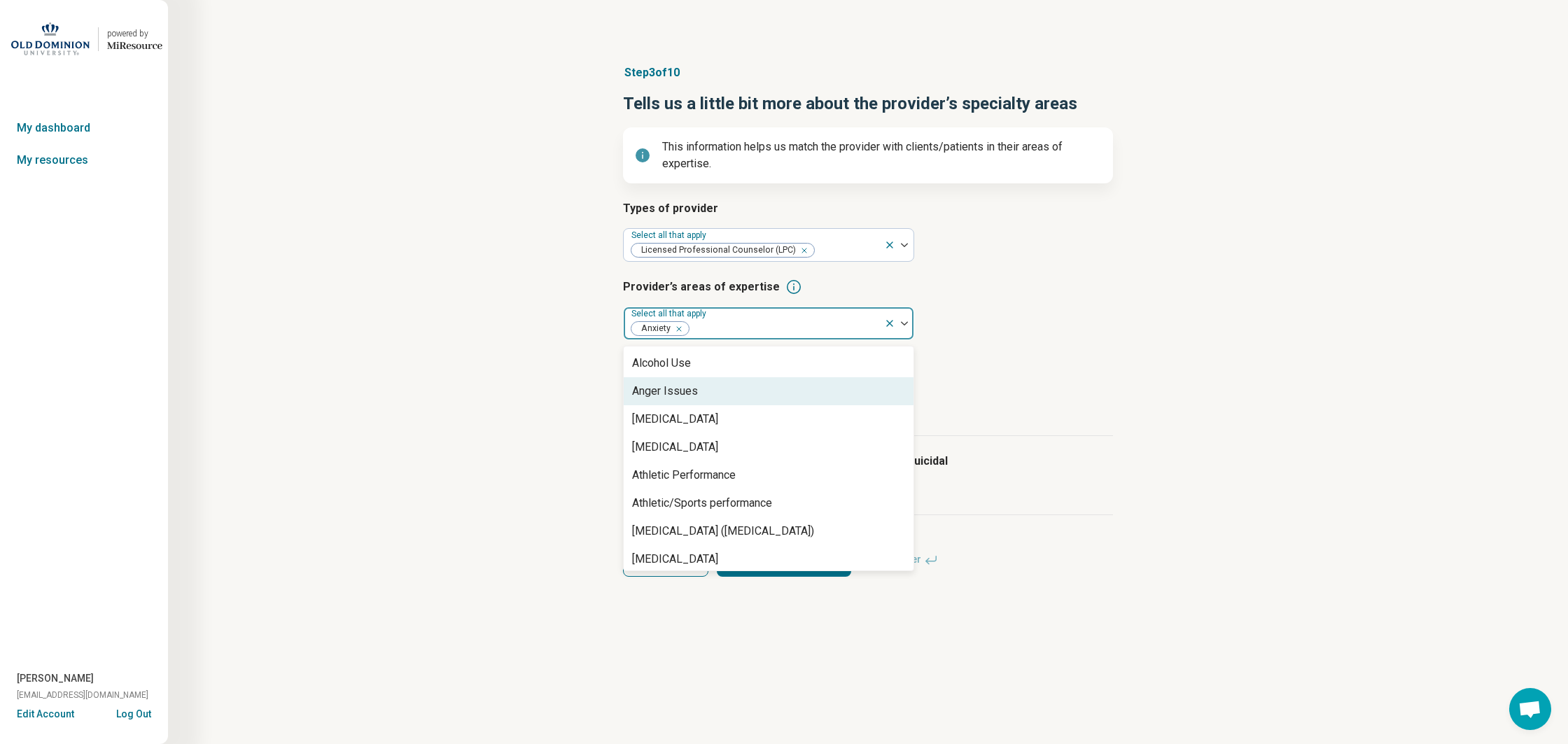
click at [701, 393] on div "Anger Issues" at bounding box center [768, 391] width 290 height 28
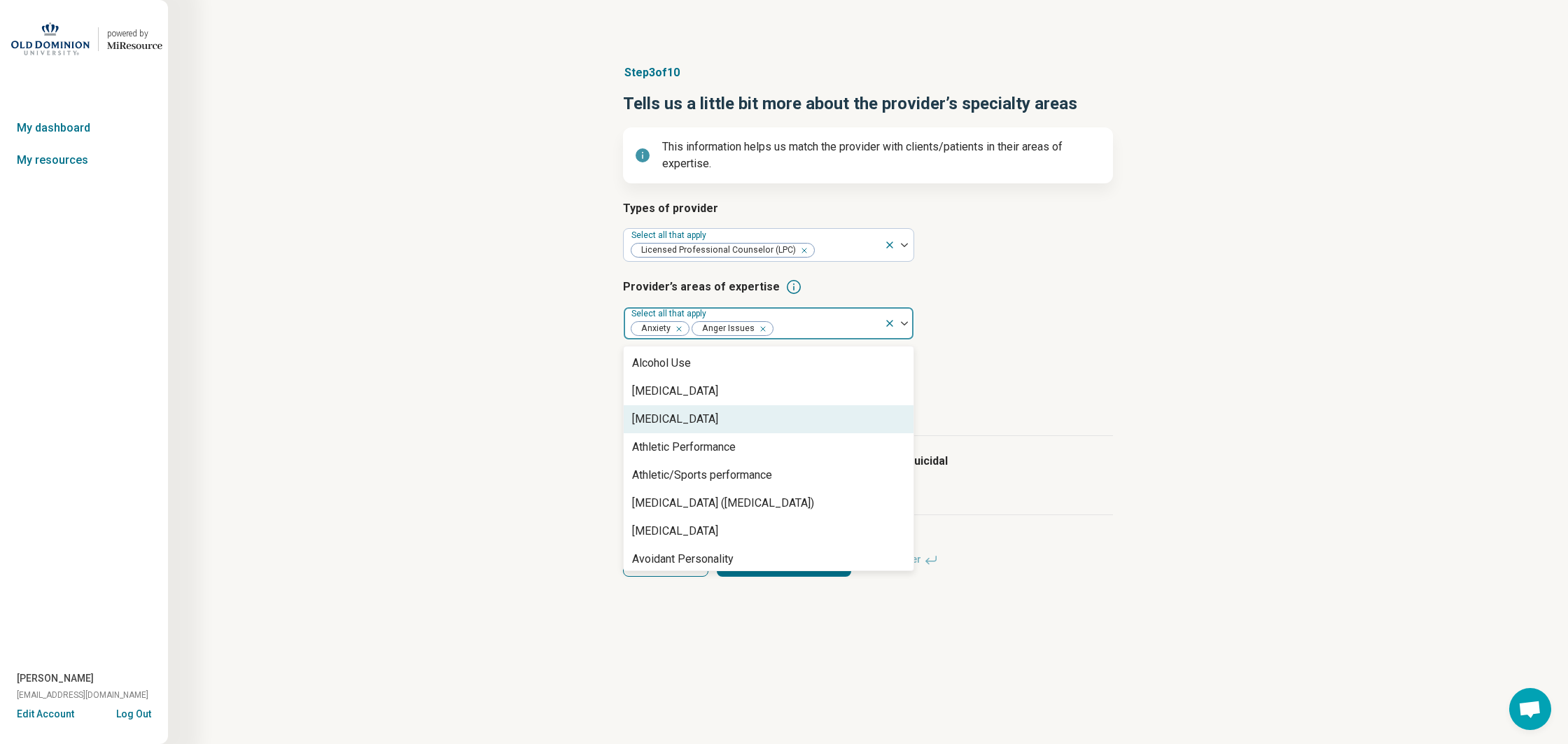
click at [705, 417] on div "[MEDICAL_DATA]" at bounding box center [675, 419] width 86 height 17
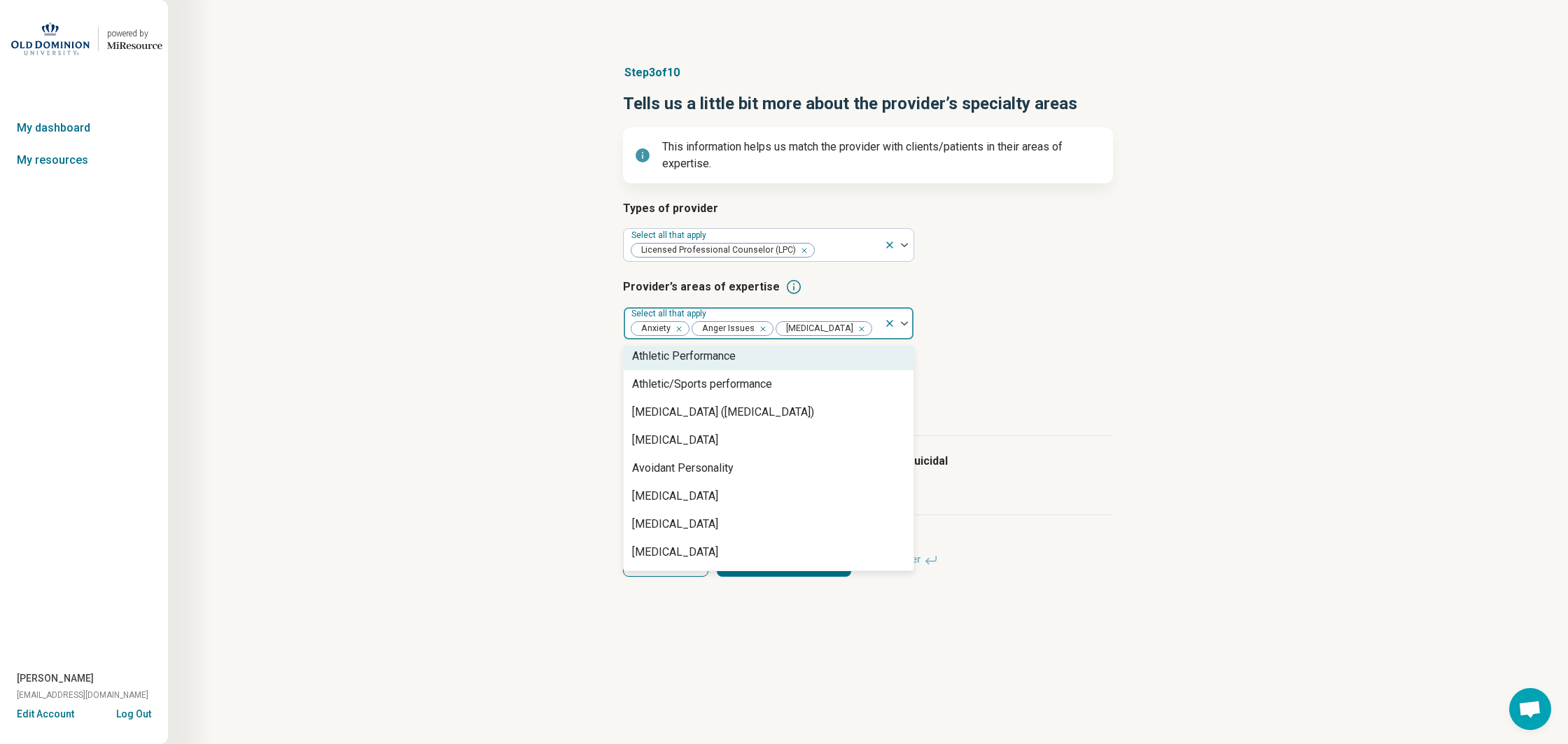
scroll to position [178, 0]
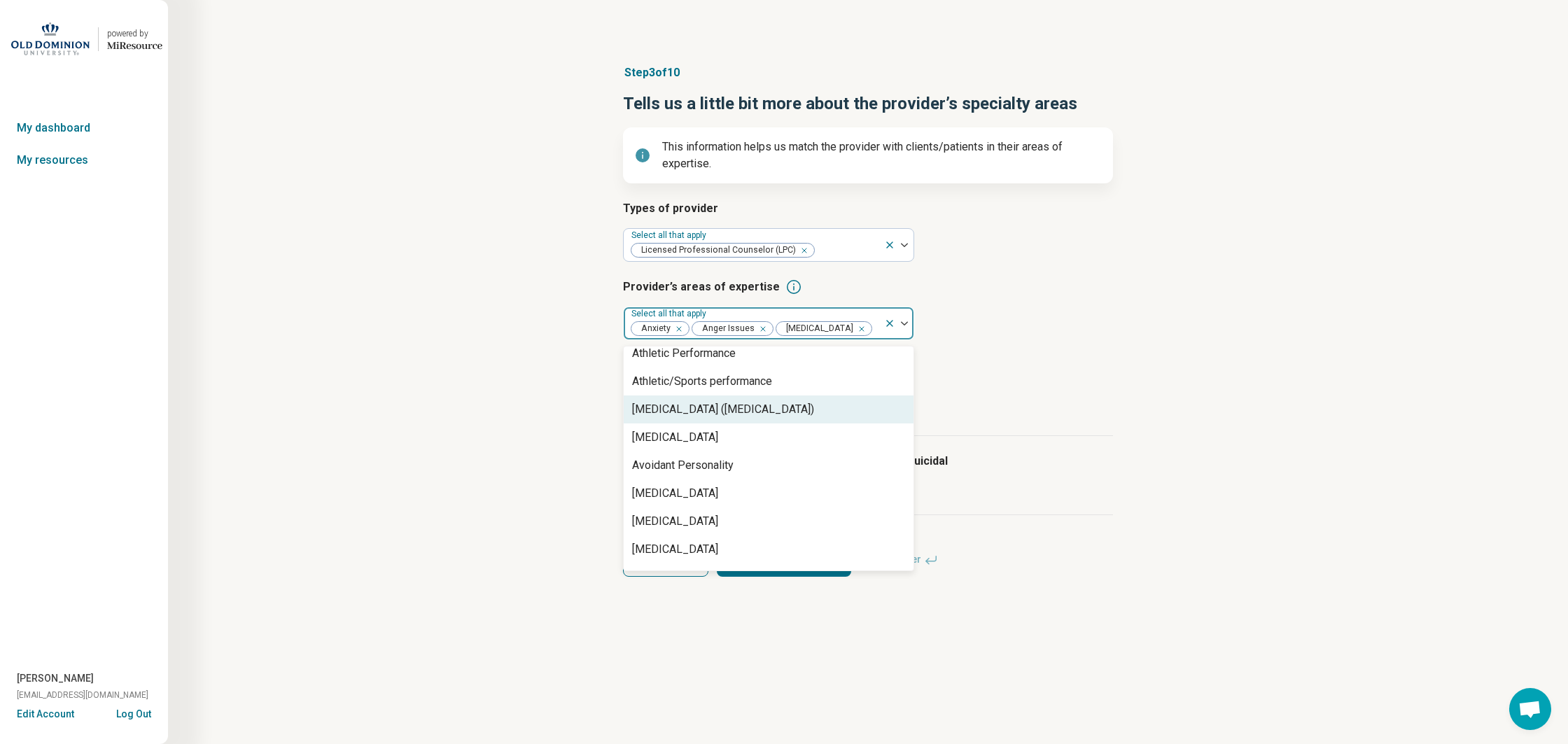
click at [730, 418] on div "[MEDICAL_DATA] ([MEDICAL_DATA])" at bounding box center [723, 409] width 182 height 17
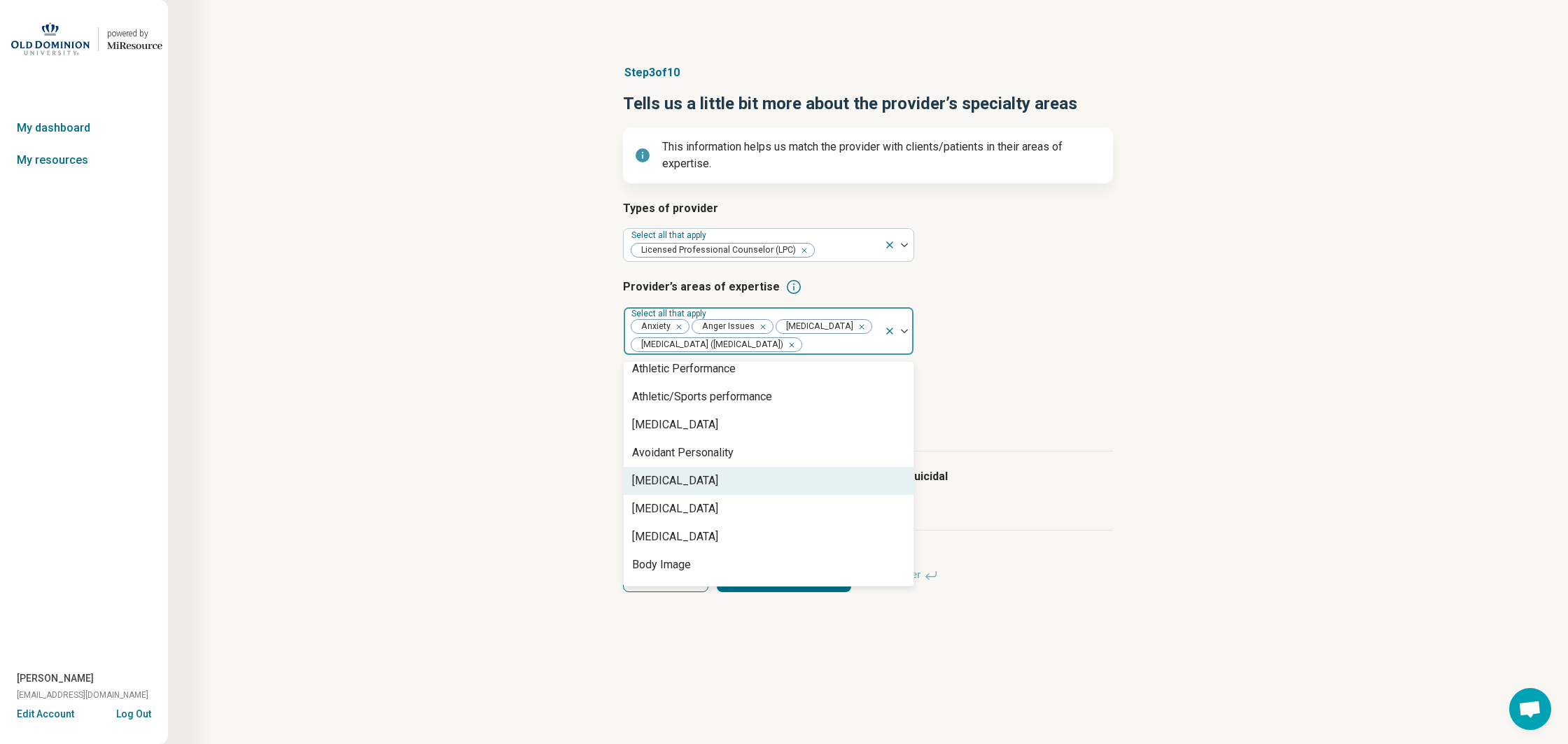
click at [718, 489] on div "[MEDICAL_DATA]" at bounding box center [675, 480] width 86 height 17
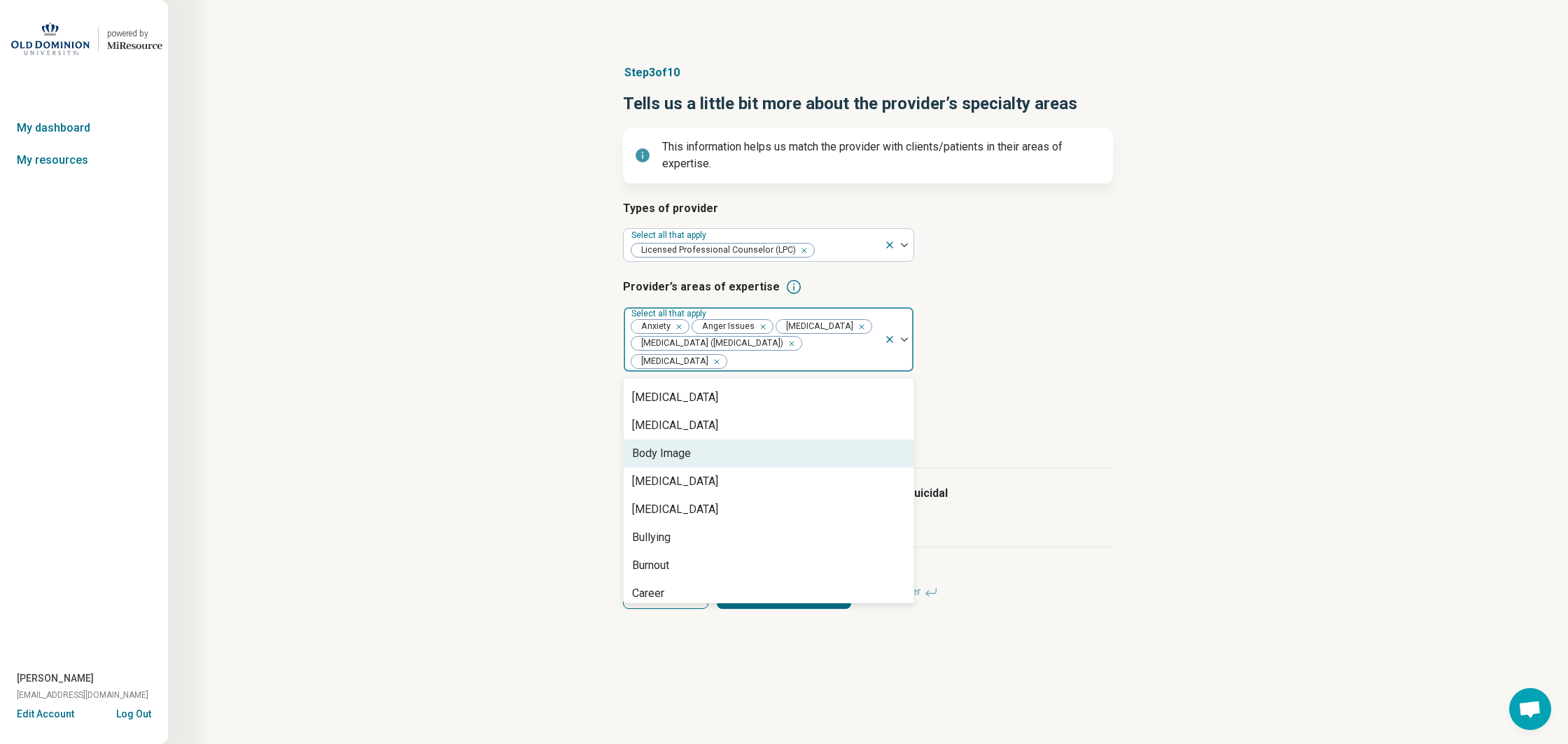
scroll to position [281, 0]
click at [746, 465] on div "Body Image" at bounding box center [768, 451] width 290 height 28
click at [746, 465] on div "[MEDICAL_DATA]" at bounding box center [768, 451] width 290 height 28
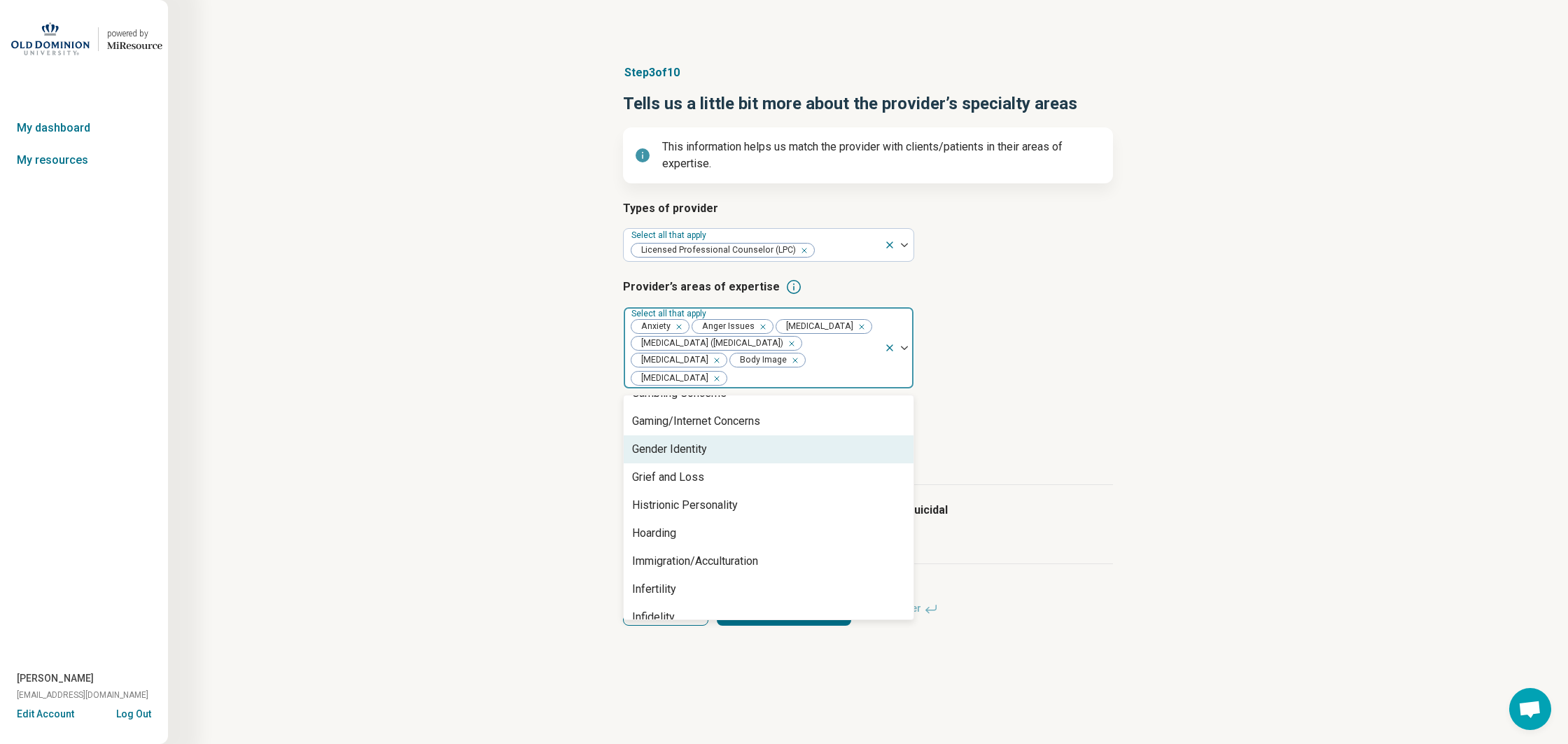
scroll to position [920, 0]
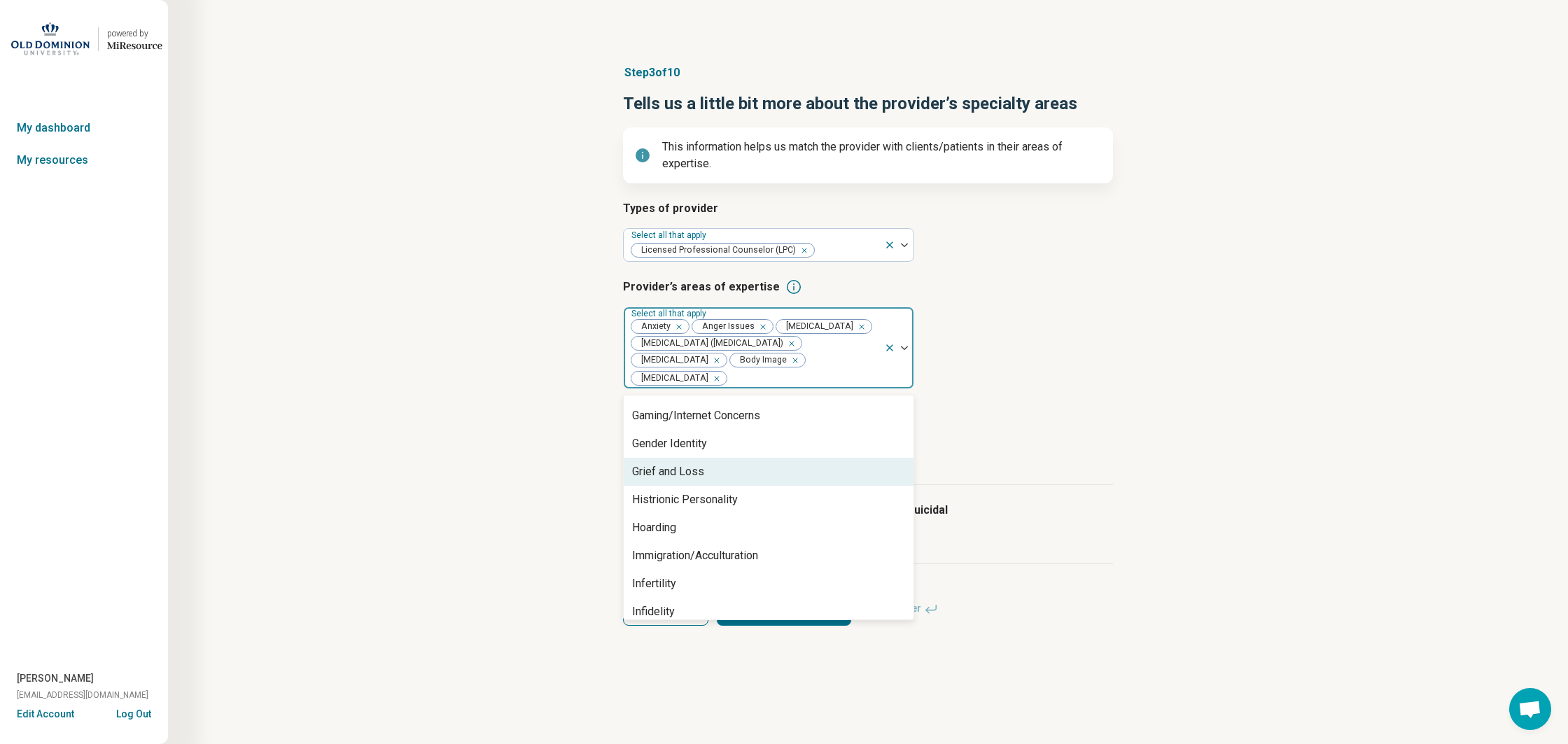
click at [712, 486] on div "Grief and Loss" at bounding box center [768, 472] width 290 height 28
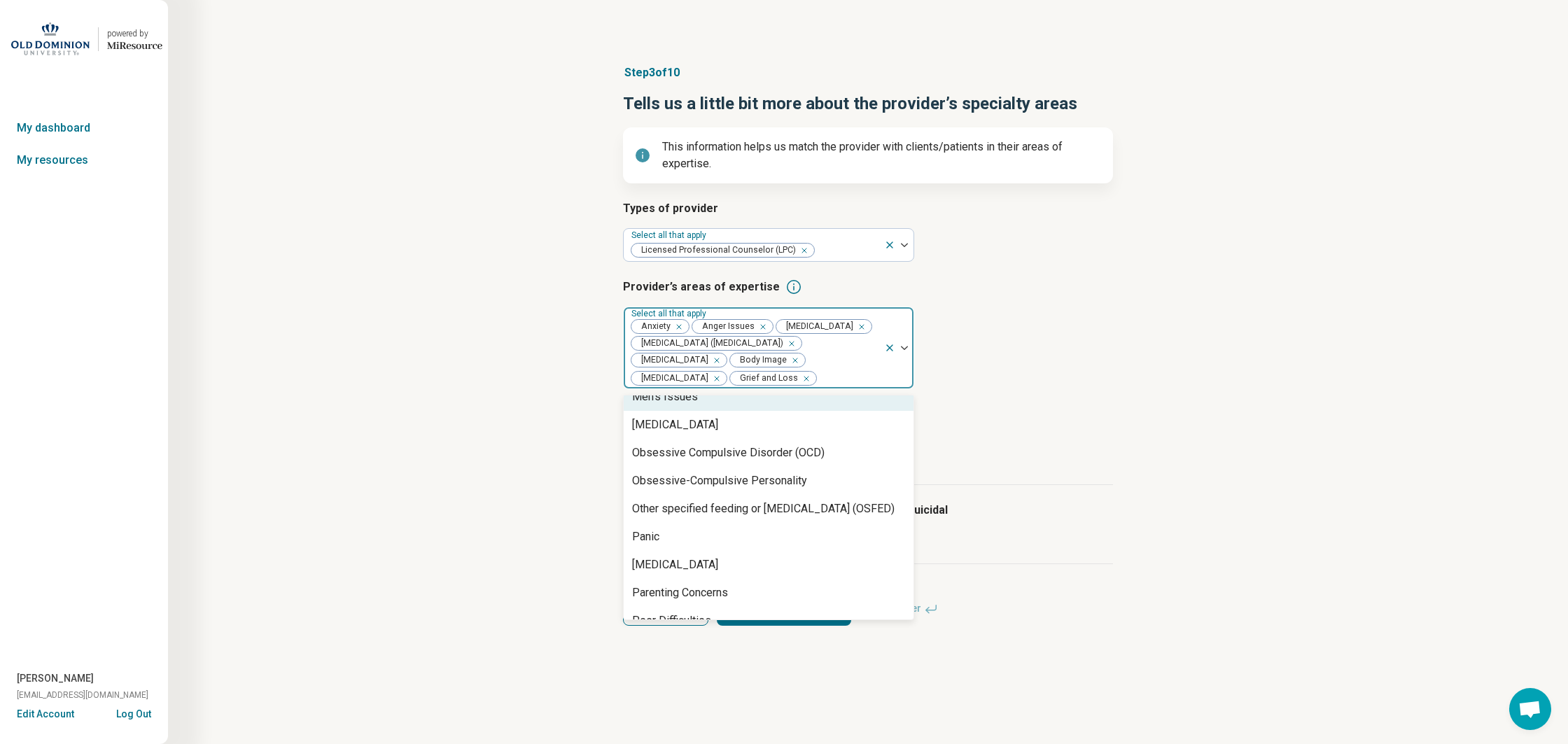
scroll to position [1334, 0]
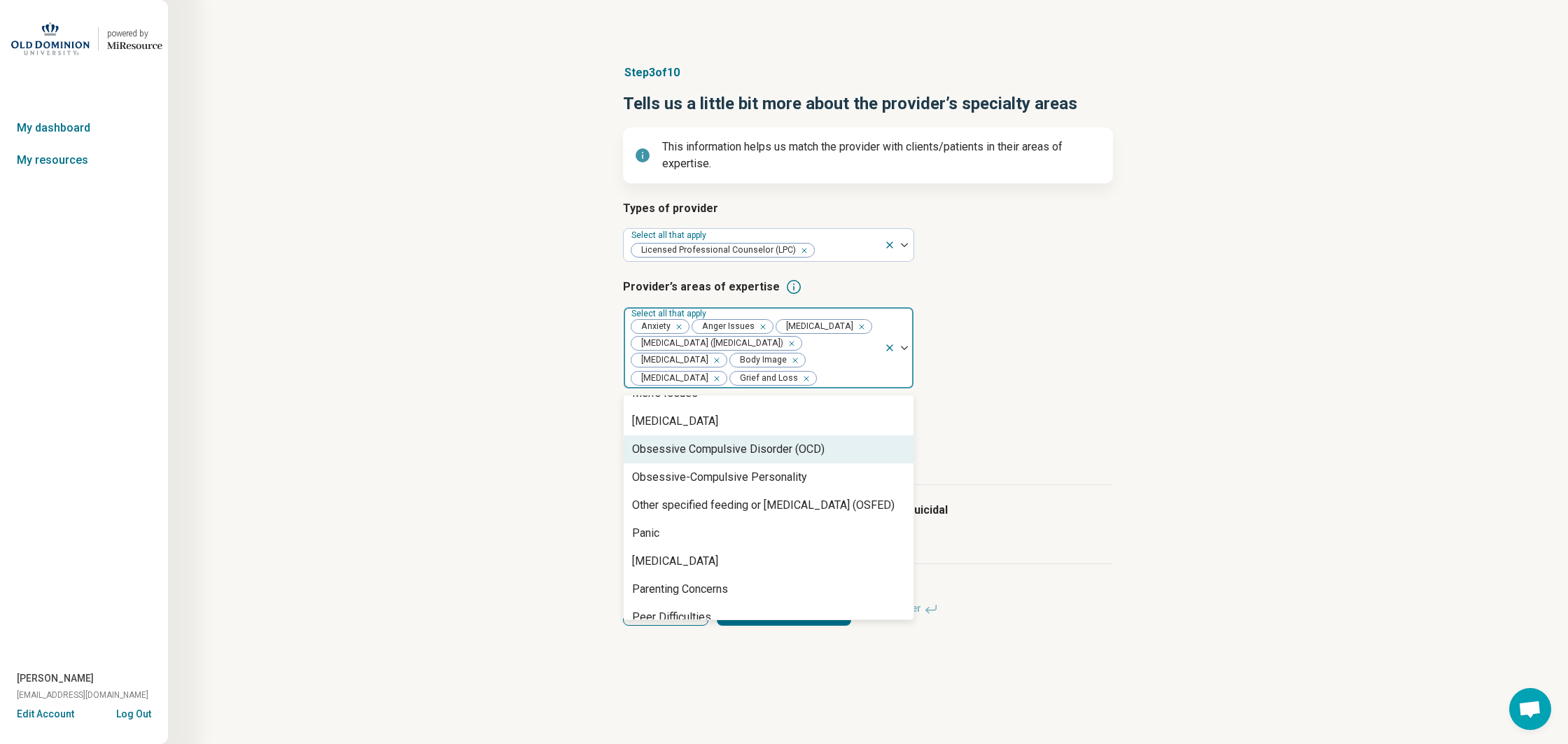
click at [713, 458] on div "Obsessive Compulsive Disorder (OCD)" at bounding box center [728, 449] width 193 height 17
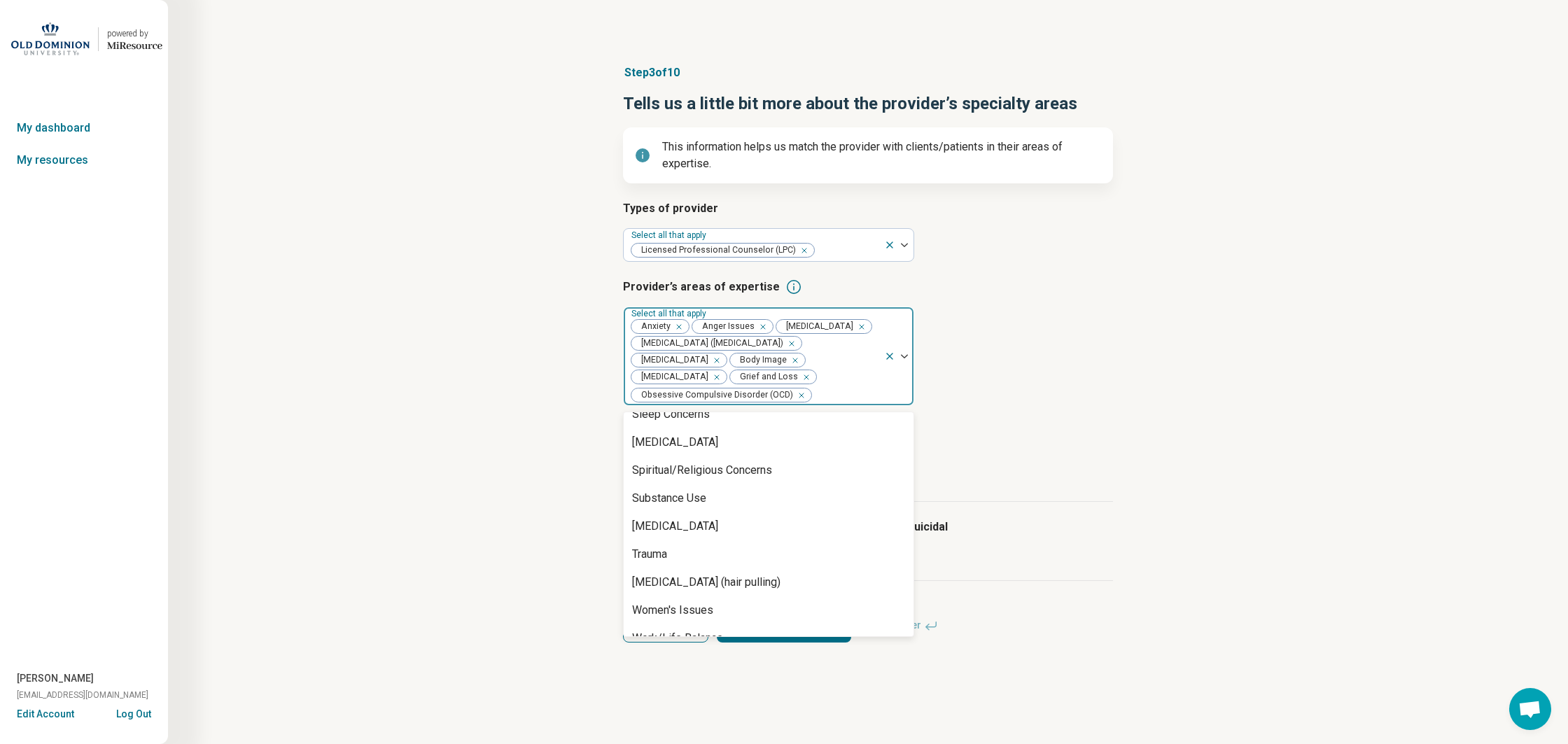
scroll to position [2328, 0]
click at [687, 566] on div "Trauma" at bounding box center [768, 552] width 290 height 28
click at [961, 502] on div "Types of provider Select all that apply Licensed Professional Counselor (LPC) P…" at bounding box center [868, 350] width 490 height 301
